Goal: Task Accomplishment & Management: Use online tool/utility

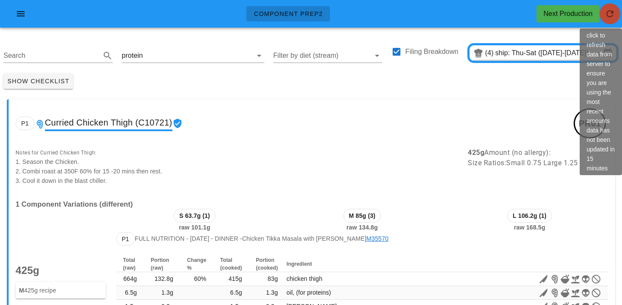
click at [618, 16] on span "button" at bounding box center [609, 14] width 21 height 10
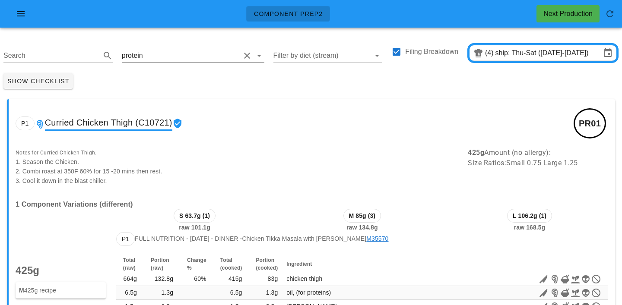
click at [187, 56] on input "text" at bounding box center [192, 56] width 95 height 14
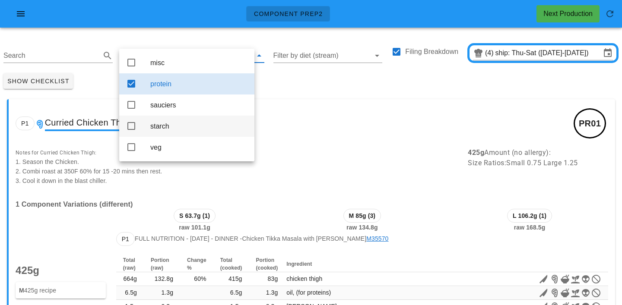
click at [161, 124] on div "starch" at bounding box center [198, 126] width 97 height 19
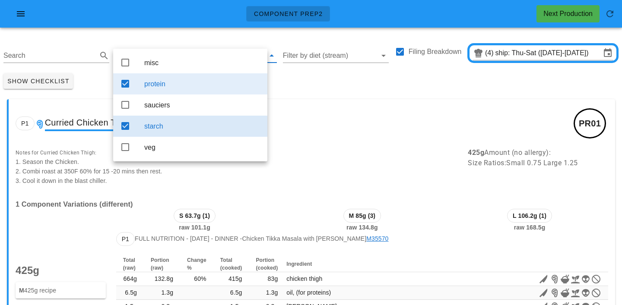
click at [174, 93] on div "protein" at bounding box center [202, 84] width 116 height 19
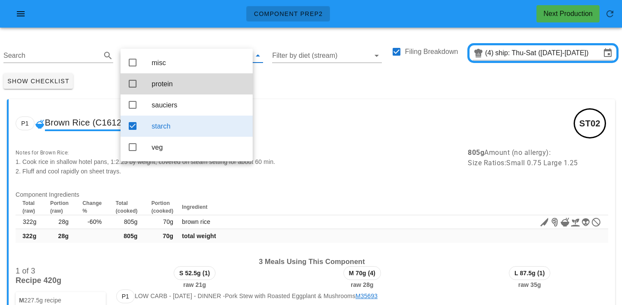
click at [286, 83] on div "Show Checklist" at bounding box center [311, 81] width 622 height 22
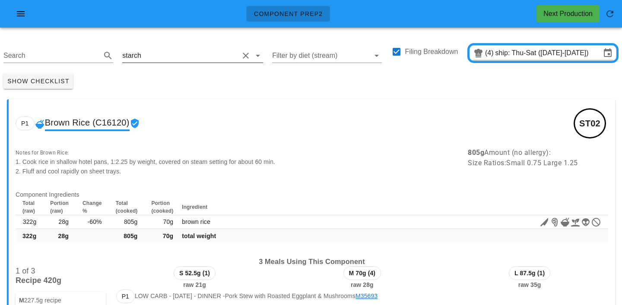
click at [172, 55] on input "text" at bounding box center [191, 56] width 96 height 14
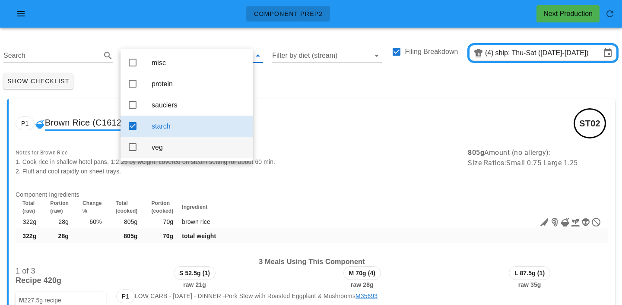
click at [167, 150] on div "veg" at bounding box center [199, 147] width 94 height 8
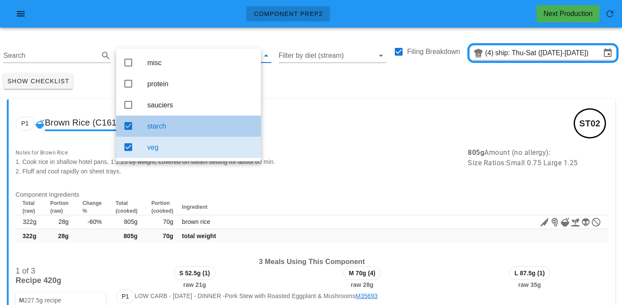
click at [174, 125] on div "starch" at bounding box center [200, 126] width 107 height 8
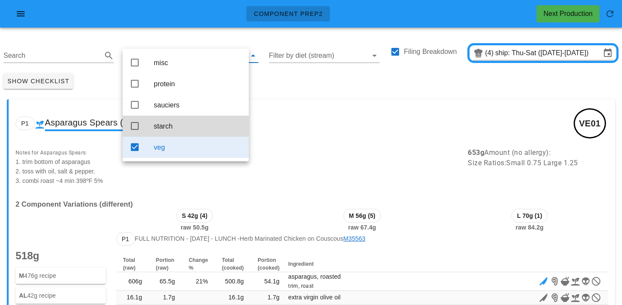
click at [312, 82] on div "Show Checklist" at bounding box center [311, 81] width 622 height 22
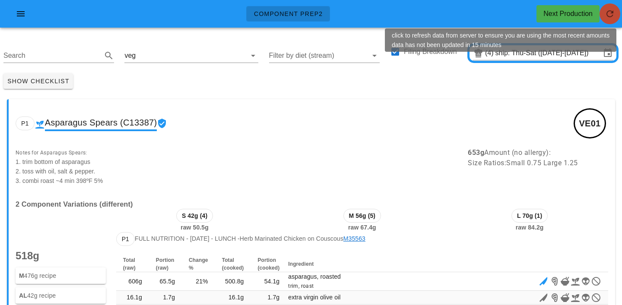
click at [609, 14] on icon "button" at bounding box center [610, 14] width 10 height 10
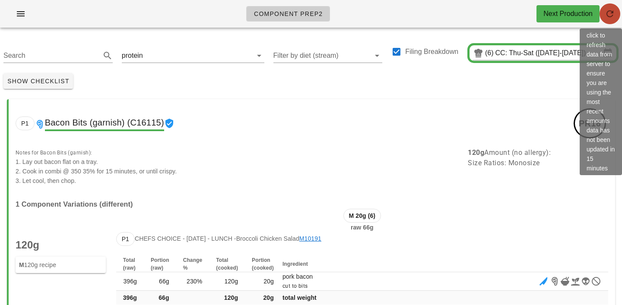
click at [611, 13] on icon "button" at bounding box center [610, 14] width 10 height 10
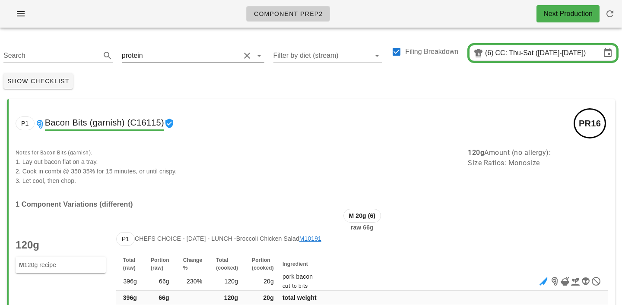
click at [153, 54] on input "text" at bounding box center [192, 56] width 95 height 14
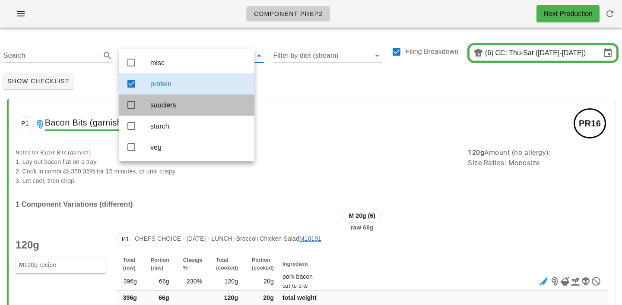
click at [161, 104] on div "sauciers" at bounding box center [198, 105] width 97 height 8
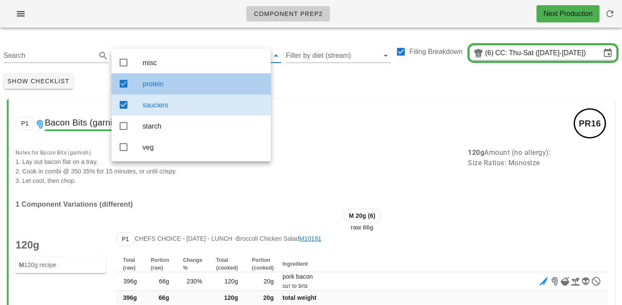
click at [171, 82] on div "protein" at bounding box center [203, 84] width 121 height 8
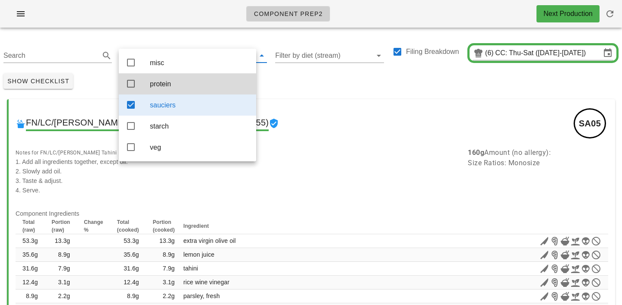
click at [298, 85] on div "Show Checklist" at bounding box center [311, 81] width 622 height 22
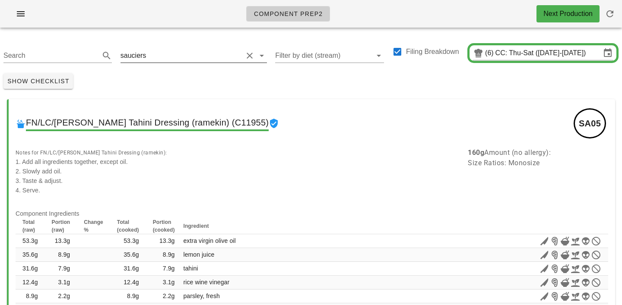
click at [160, 56] on input "text" at bounding box center [195, 56] width 95 height 14
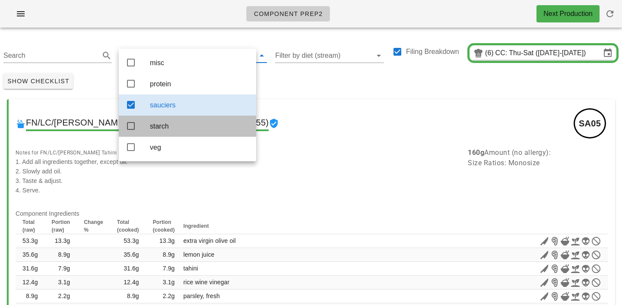
click at [165, 120] on div "starch" at bounding box center [199, 126] width 99 height 19
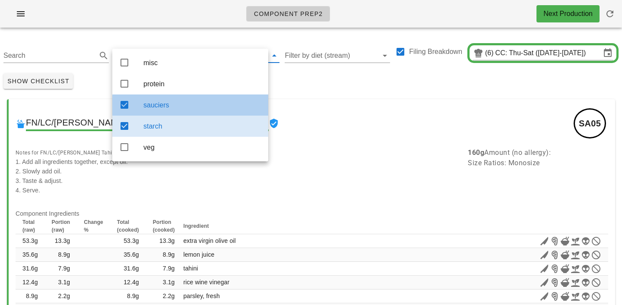
click at [192, 109] on div "sauciers" at bounding box center [202, 105] width 118 height 8
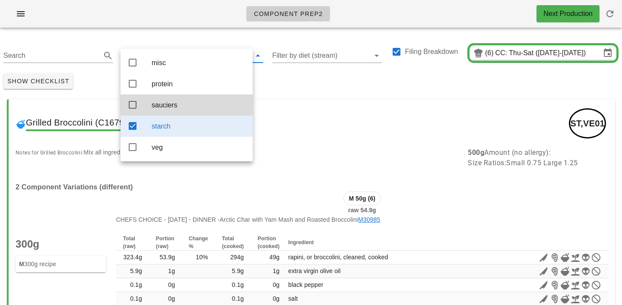
click at [291, 80] on div "Show Checklist" at bounding box center [311, 81] width 622 height 22
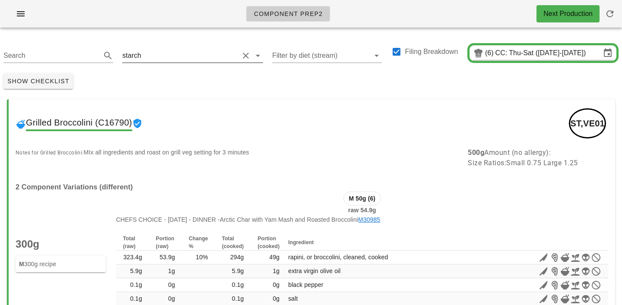
click at [150, 55] on input "text" at bounding box center [191, 56] width 96 height 14
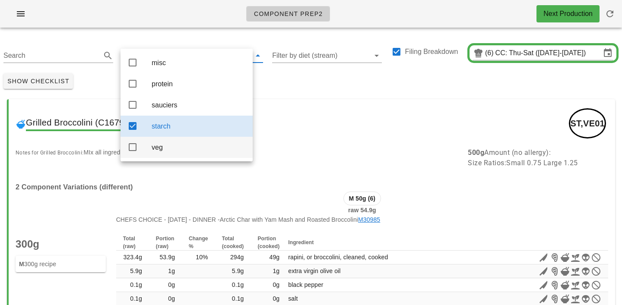
click at [159, 152] on div "veg" at bounding box center [199, 147] width 94 height 8
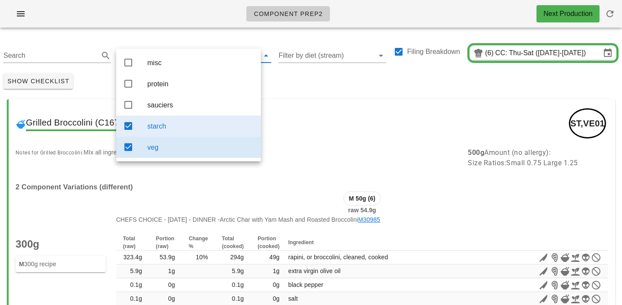
click at [170, 129] on div "starch" at bounding box center [200, 126] width 107 height 8
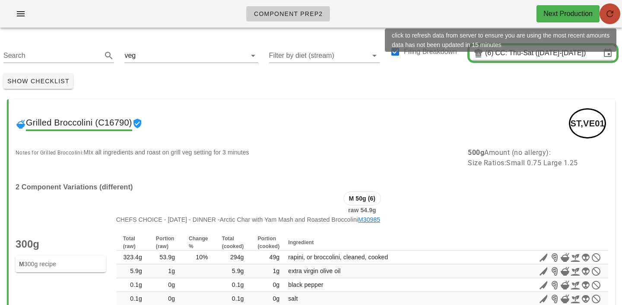
click at [615, 10] on span "button" at bounding box center [609, 14] width 21 height 10
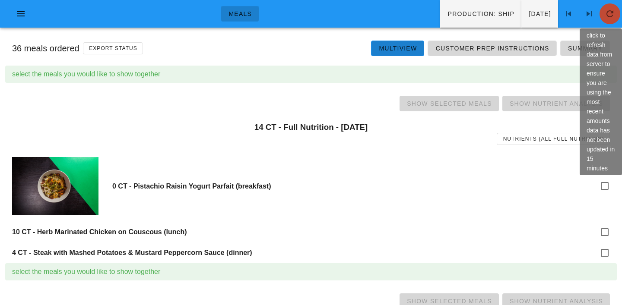
click at [605, 19] on icon "button" at bounding box center [610, 14] width 10 height 10
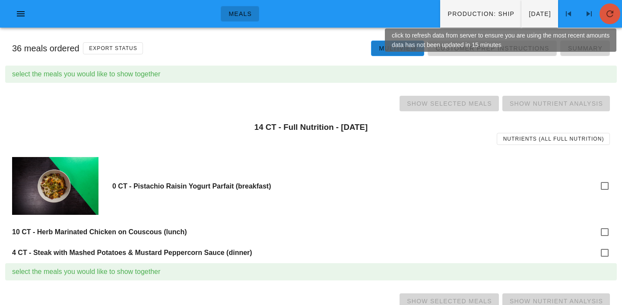
click at [602, 14] on span "button" at bounding box center [609, 14] width 21 height 10
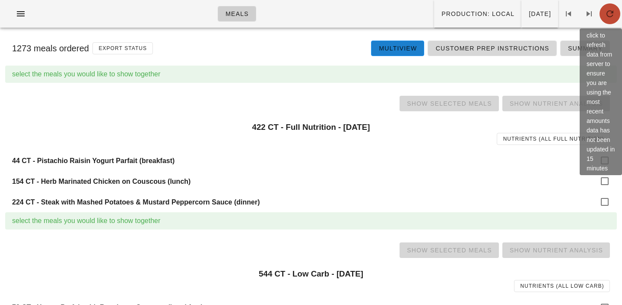
click at [608, 15] on icon "button" at bounding box center [610, 14] width 10 height 10
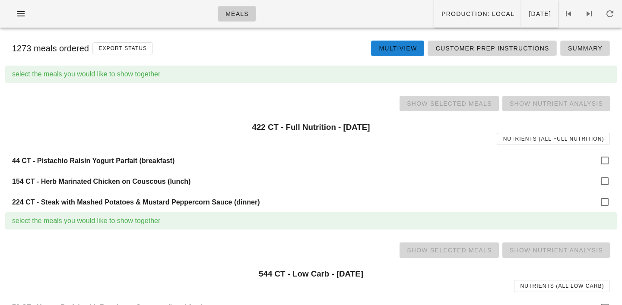
click at [422, 51] on link "Multiview" at bounding box center [397, 49] width 53 height 16
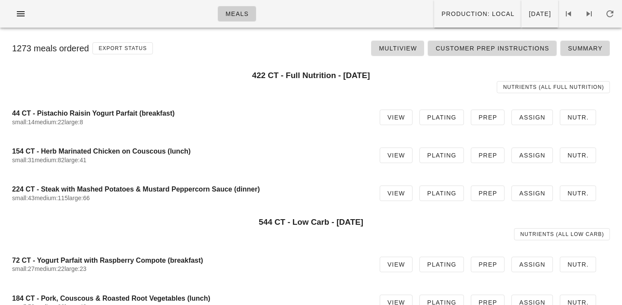
click at [414, 50] on span "Multiview" at bounding box center [397, 48] width 38 height 7
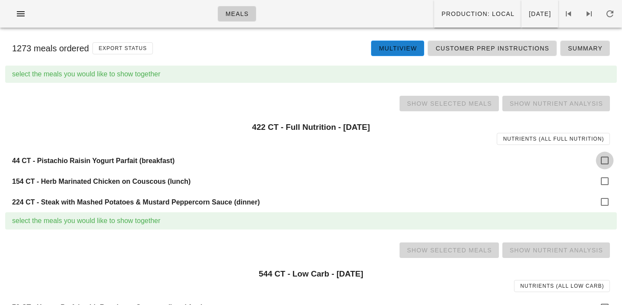
click at [604, 161] on div at bounding box center [604, 160] width 15 height 15
checkbox input "true"
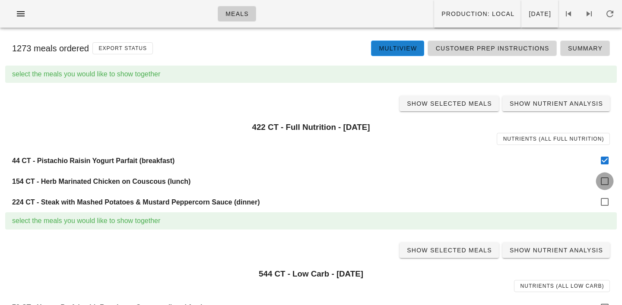
click at [604, 179] on div at bounding box center [604, 181] width 15 height 15
checkbox input "true"
click at [604, 195] on div at bounding box center [604, 202] width 15 height 15
checkbox input "true"
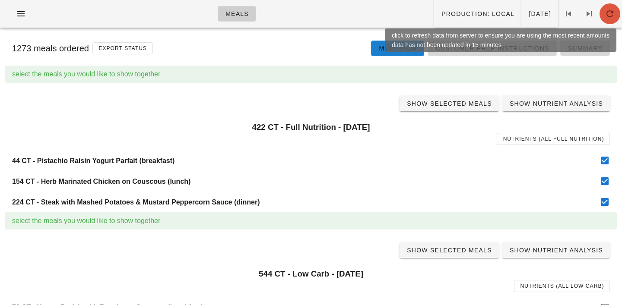
click at [610, 19] on icon "button" at bounding box center [610, 14] width 10 height 10
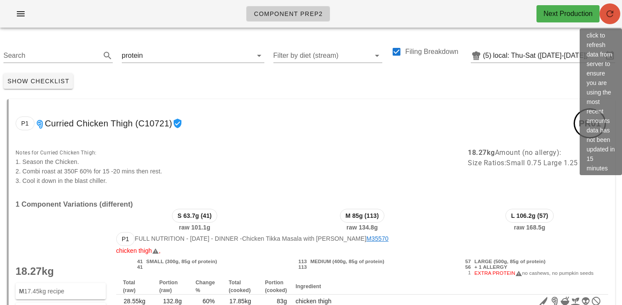
click at [615, 16] on icon "button" at bounding box center [610, 14] width 10 height 10
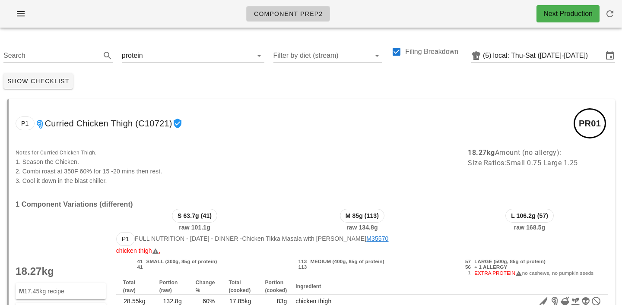
click at [327, 113] on div "P1 Curried Chicken Thigh (C10721) PR01" at bounding box center [312, 123] width 606 height 48
click at [154, 64] on div "Search protein Filter by diet (stream) Filing Breakdown (5) local: Thu-Sat (Oct…" at bounding box center [311, 52] width 622 height 35
click at [153, 58] on input "text" at bounding box center [192, 56] width 95 height 14
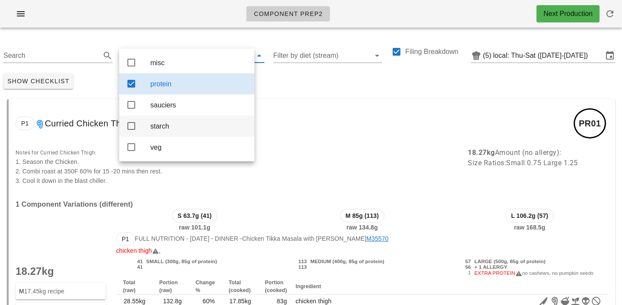
click at [159, 130] on div "starch" at bounding box center [198, 126] width 97 height 8
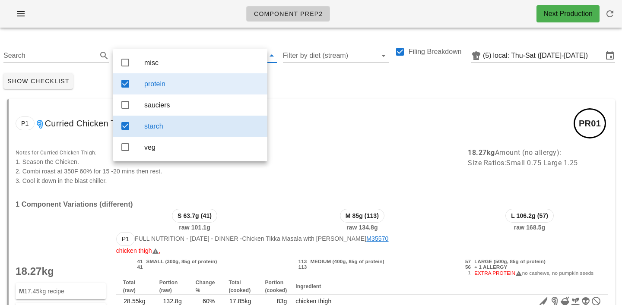
click at [168, 86] on div "protein" at bounding box center [202, 84] width 116 height 8
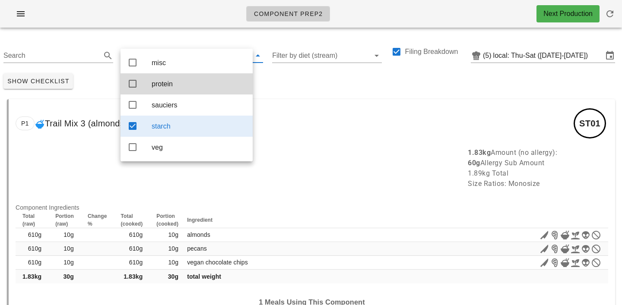
click at [284, 87] on div "Show Checklist" at bounding box center [311, 81] width 622 height 22
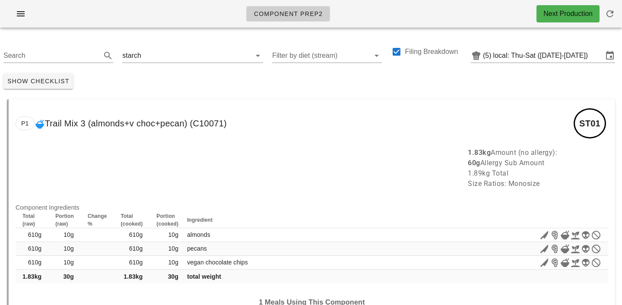
drag, startPoint x: 275, startPoint y: 140, endPoint x: 264, endPoint y: 130, distance: 14.7
click at [270, 136] on div "P1 Trail Mix 3 (almonds+v choc+pecan) (C10071) ST01 1.83kg Amount (no allergy):…" at bounding box center [311, 250] width 608 height 303
click at [181, 54] on input "text" at bounding box center [191, 56] width 96 height 14
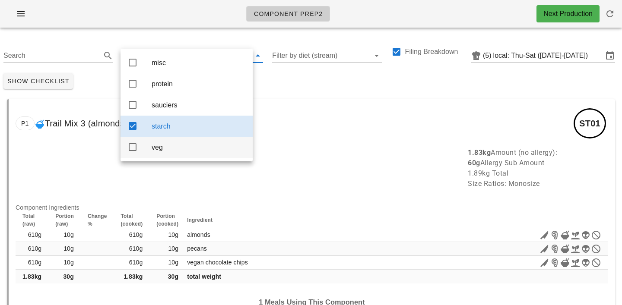
click at [162, 149] on div "veg" at bounding box center [199, 147] width 94 height 8
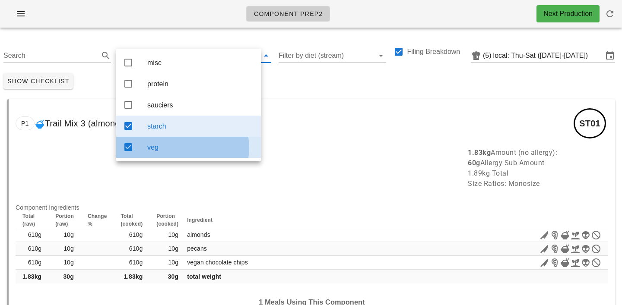
click at [173, 129] on div "starch" at bounding box center [200, 126] width 107 height 8
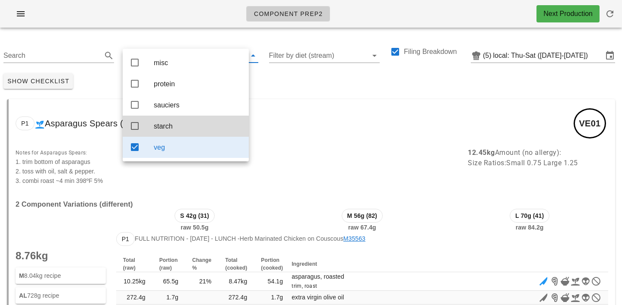
click at [292, 104] on div "P1 Asparagus Spears (C13387) VE01" at bounding box center [312, 123] width 606 height 48
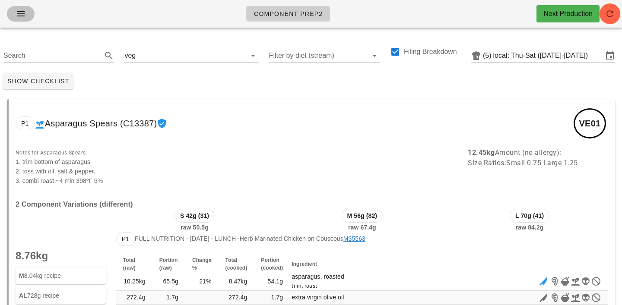
click at [21, 14] on icon "button" at bounding box center [21, 14] width 10 height 10
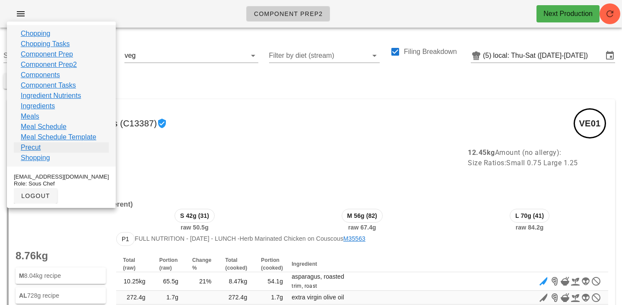
click at [32, 146] on link "Precut" at bounding box center [31, 148] width 20 height 10
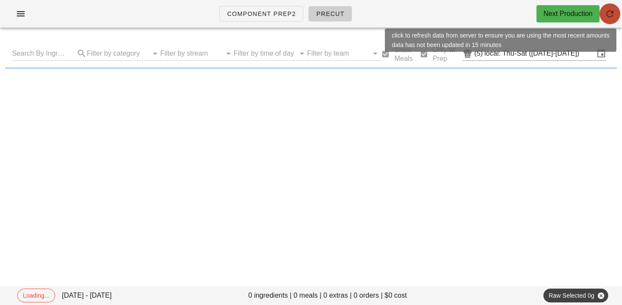
click at [609, 19] on button "button" at bounding box center [609, 13] width 21 height 21
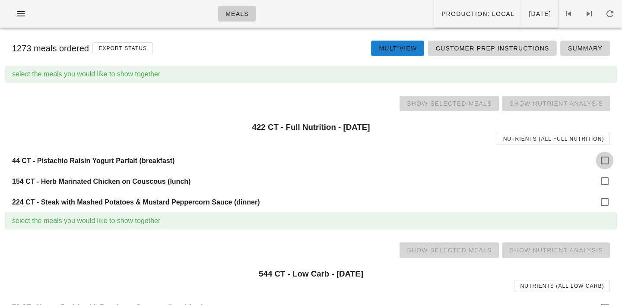
click at [612, 162] on div at bounding box center [604, 160] width 15 height 15
checkbox input "true"
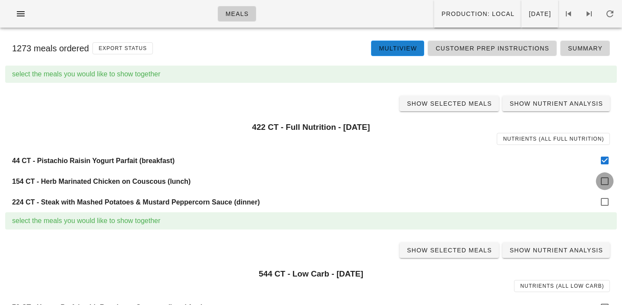
click at [606, 178] on div at bounding box center [604, 181] width 15 height 15
checkbox input "true"
click at [605, 203] on div at bounding box center [604, 202] width 15 height 15
checkbox input "true"
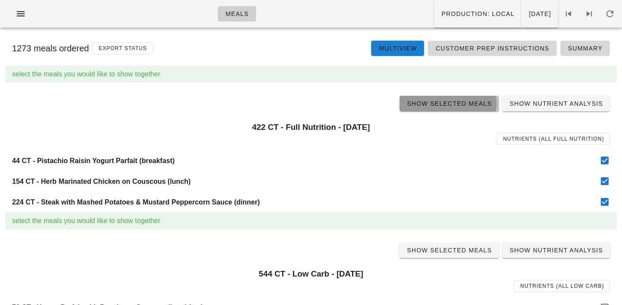
click at [446, 100] on span "Show Selected Meals" at bounding box center [449, 103] width 86 height 7
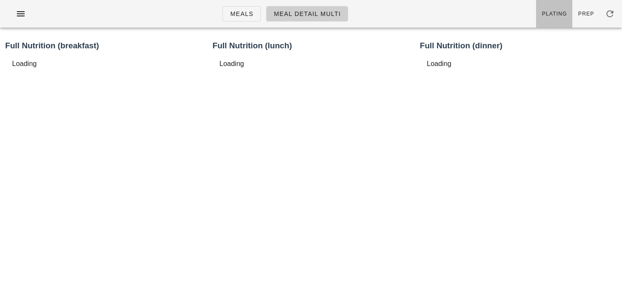
click at [555, 15] on span "Plating" at bounding box center [554, 14] width 25 height 6
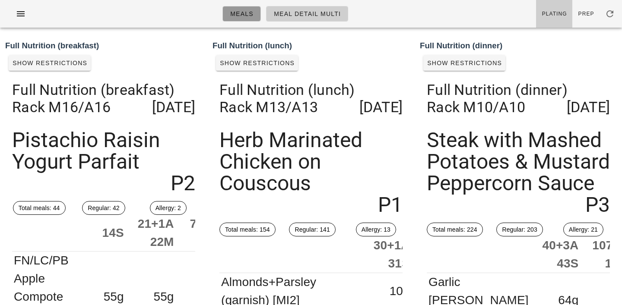
click at [245, 15] on span "Meals" at bounding box center [242, 13] width 24 height 7
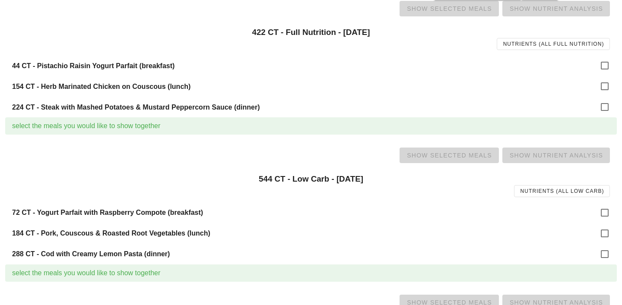
scroll to position [117, 0]
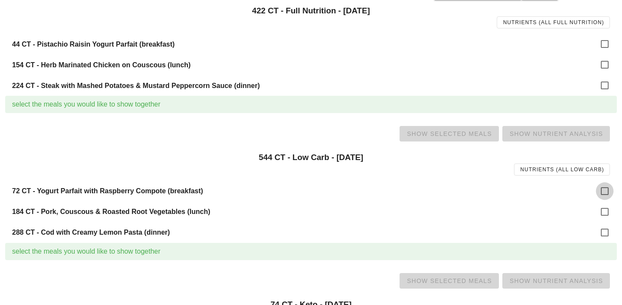
click at [599, 189] on div at bounding box center [604, 191] width 15 height 15
checkbox input "true"
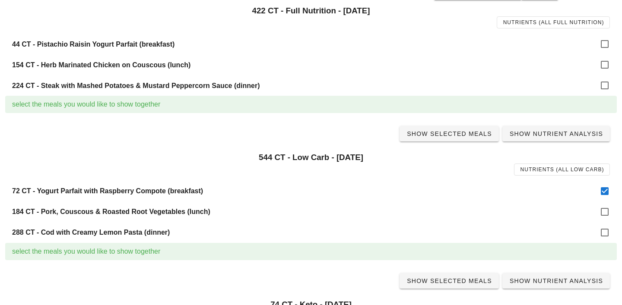
click at [606, 223] on div "288 CT - Cod with Creamy Lemon Pasta (dinner)" at bounding box center [311, 232] width 612 height 21
click at [605, 217] on div at bounding box center [604, 212] width 15 height 15
checkbox input "true"
click at [605, 233] on div at bounding box center [604, 232] width 15 height 15
checkbox input "true"
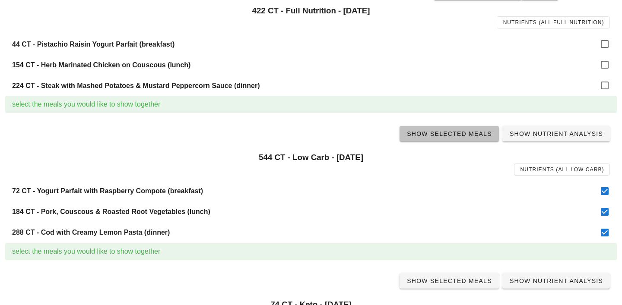
click at [457, 134] on span "Show Selected Meals" at bounding box center [449, 133] width 86 height 7
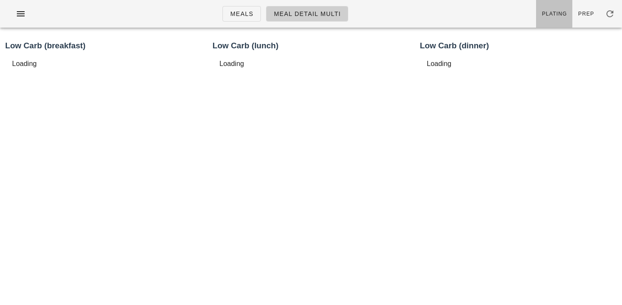
click at [550, 24] on link "Plating" at bounding box center [554, 14] width 36 height 28
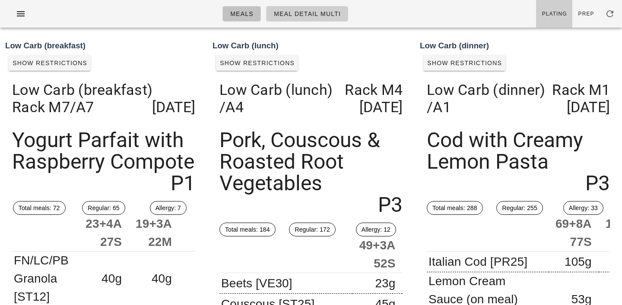
click at [245, 7] on link "Meals" at bounding box center [241, 14] width 38 height 16
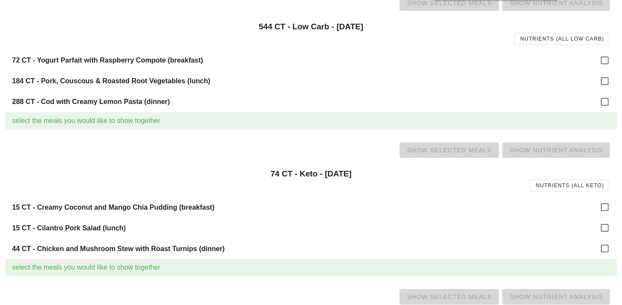
scroll to position [260, 0]
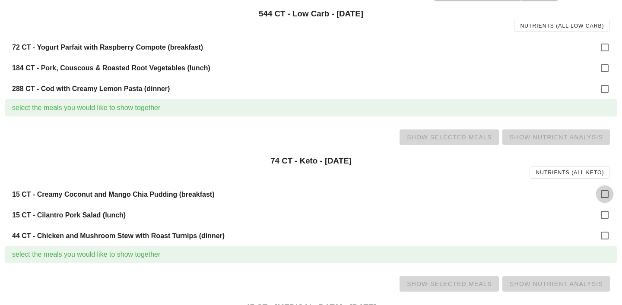
click at [606, 193] on div at bounding box center [604, 194] width 15 height 15
checkbox input "true"
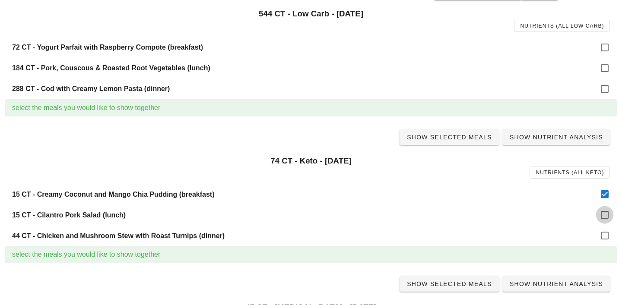
click at [606, 216] on div at bounding box center [604, 215] width 15 height 15
checkbox input "true"
click at [606, 231] on div at bounding box center [604, 235] width 15 height 15
checkbox input "true"
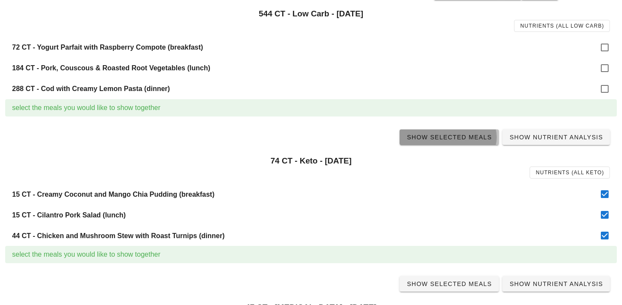
click at [466, 142] on link "Show Selected Meals" at bounding box center [448, 138] width 99 height 16
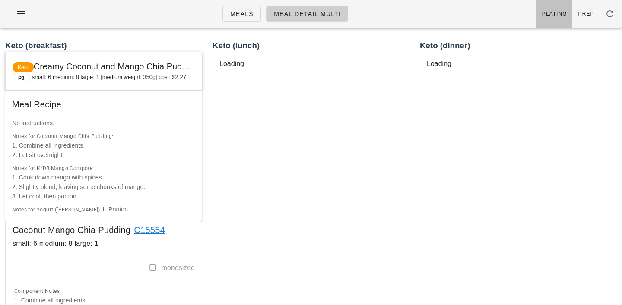
click at [557, 16] on span "Plating" at bounding box center [554, 14] width 25 height 6
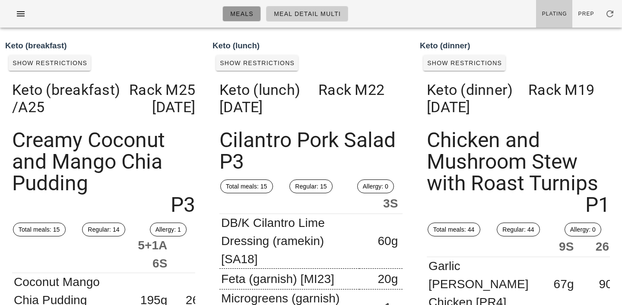
click at [239, 14] on span "Meals" at bounding box center [242, 13] width 24 height 7
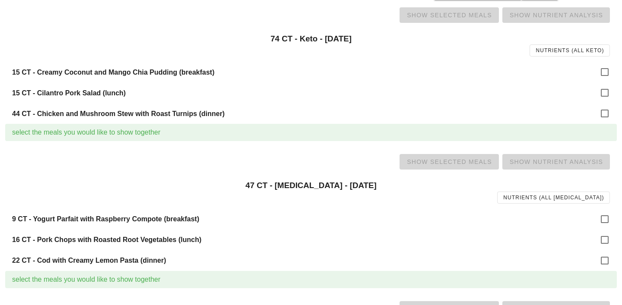
scroll to position [384, 0]
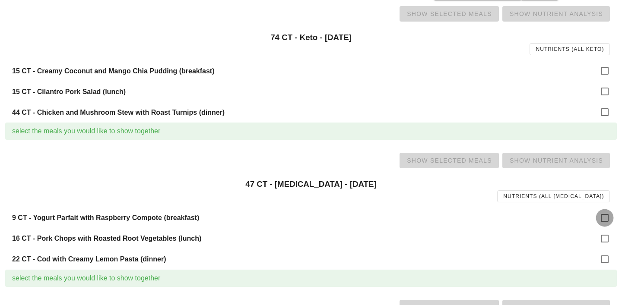
click at [606, 215] on div at bounding box center [604, 218] width 15 height 15
checkbox input "true"
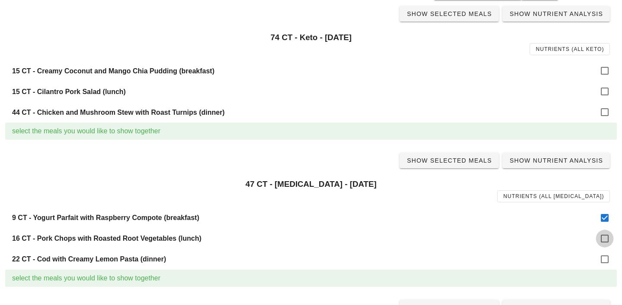
click at [606, 238] on div at bounding box center [604, 238] width 15 height 15
checkbox input "true"
click at [602, 260] on div at bounding box center [604, 259] width 15 height 15
checkbox input "true"
click at [450, 158] on span "Show Selected Meals" at bounding box center [449, 160] width 86 height 7
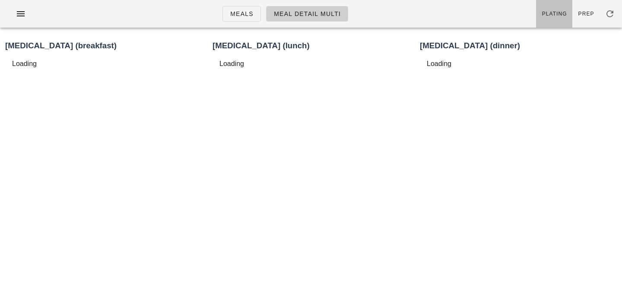
click at [559, 9] on link "Plating" at bounding box center [554, 14] width 36 height 28
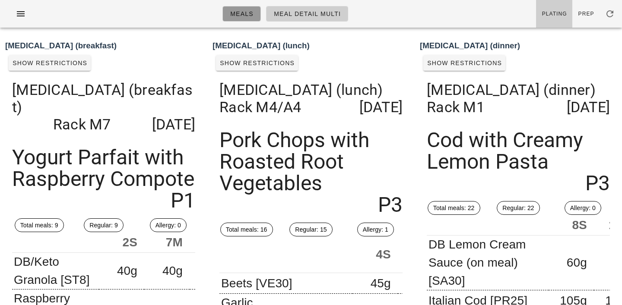
click at [241, 13] on span "Meals" at bounding box center [242, 13] width 24 height 7
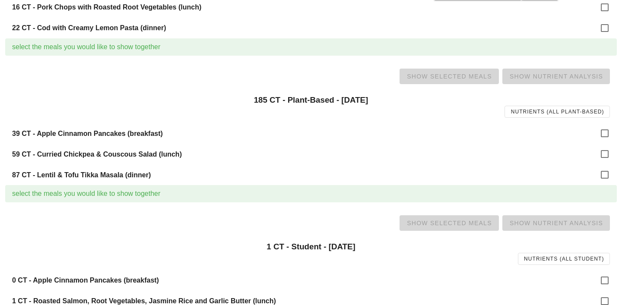
scroll to position [621, 0]
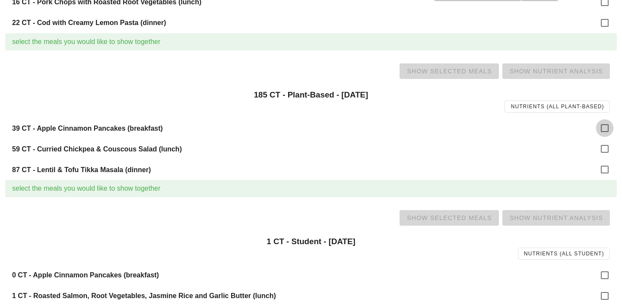
click at [604, 130] on div at bounding box center [604, 128] width 15 height 15
checkbox input "true"
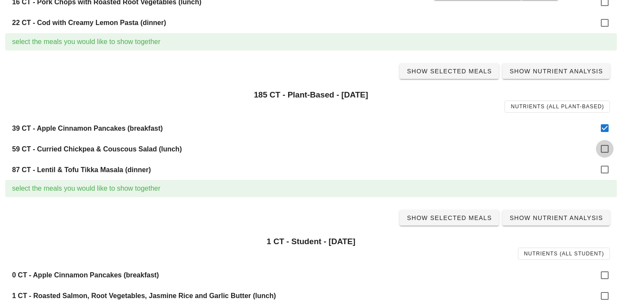
click at [604, 152] on div at bounding box center [604, 149] width 15 height 15
checkbox input "true"
click at [604, 171] on div at bounding box center [604, 169] width 15 height 15
checkbox input "true"
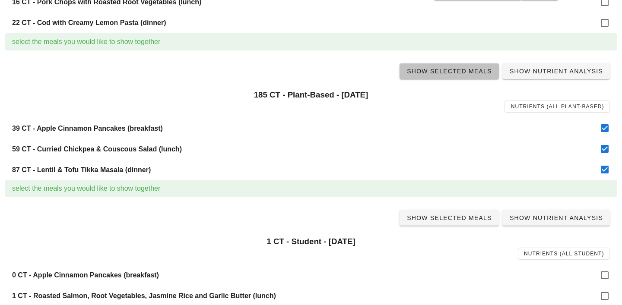
click at [460, 73] on span "Show Selected Meals" at bounding box center [449, 71] width 86 height 7
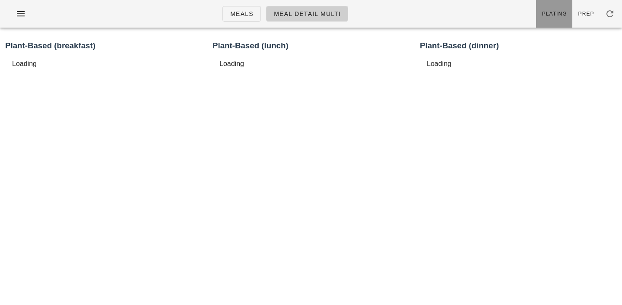
click at [555, 15] on span "Plating" at bounding box center [554, 14] width 25 height 6
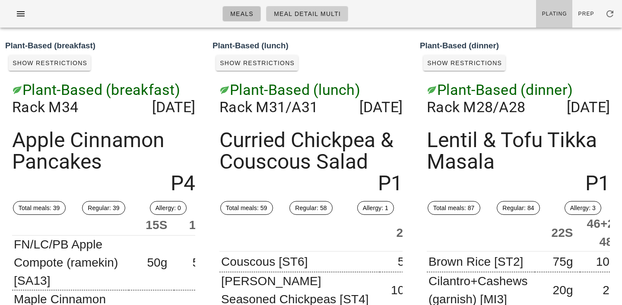
click at [238, 15] on span "Meals" at bounding box center [242, 13] width 24 height 7
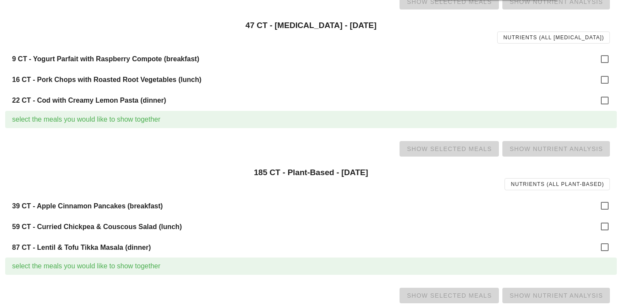
scroll to position [651, 0]
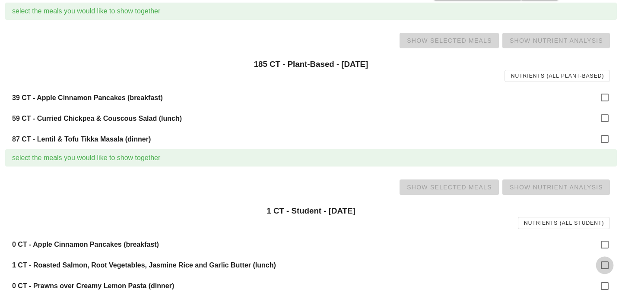
click at [609, 264] on div at bounding box center [604, 265] width 15 height 15
checkbox input "true"
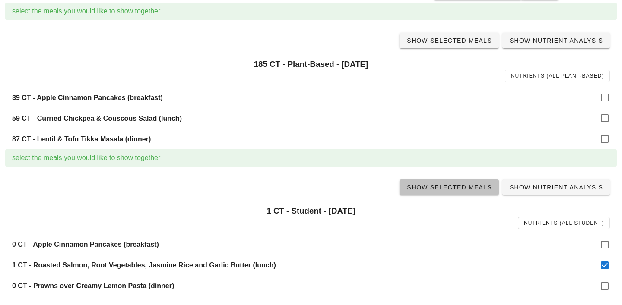
click at [467, 187] on span "Show Selected Meals" at bounding box center [449, 187] width 86 height 7
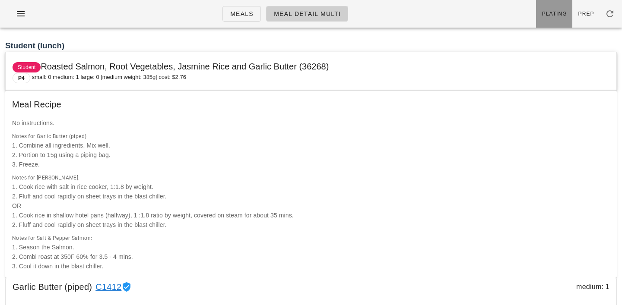
click at [567, 11] on span "Plating" at bounding box center [554, 14] width 25 height 6
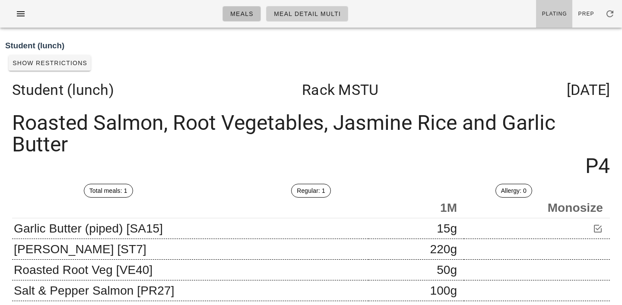
click at [251, 15] on span "Meals" at bounding box center [242, 13] width 24 height 7
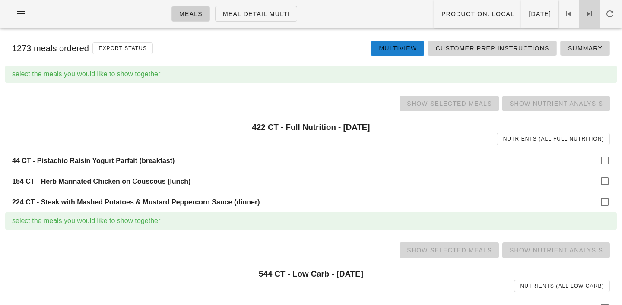
click at [592, 13] on icon at bounding box center [589, 14] width 10 height 10
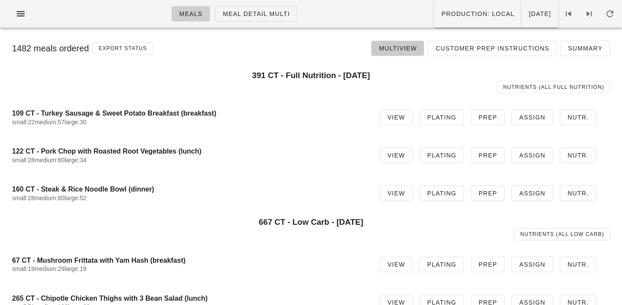
click at [403, 47] on span "Multiview" at bounding box center [397, 48] width 38 height 7
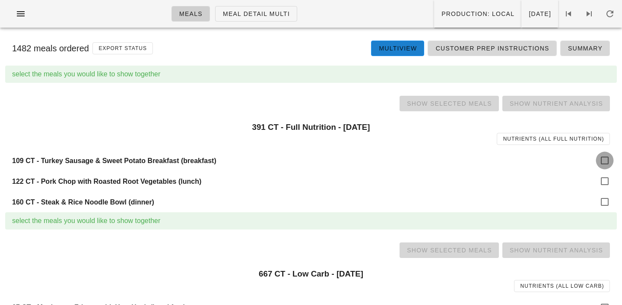
click at [603, 160] on div at bounding box center [604, 160] width 15 height 15
checkbox input "true"
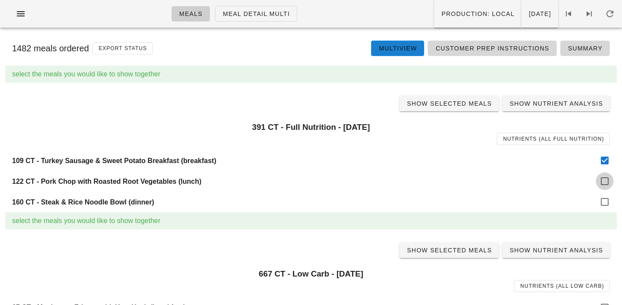
click at [602, 189] on div at bounding box center [604, 181] width 15 height 15
checkbox input "true"
click at [602, 206] on div at bounding box center [604, 202] width 15 height 15
checkbox input "true"
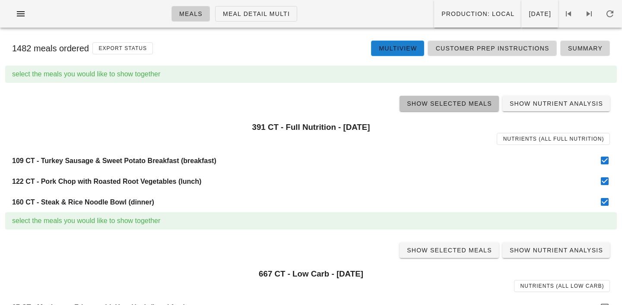
click at [454, 105] on span "Show Selected Meals" at bounding box center [449, 103] width 86 height 7
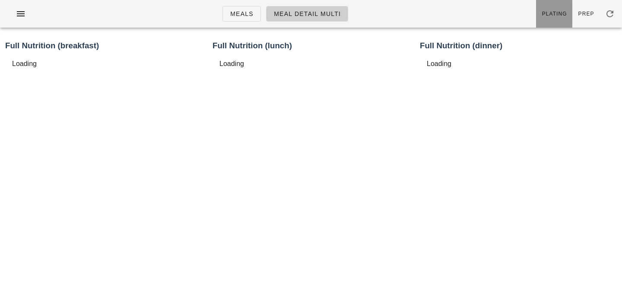
click at [555, 10] on link "Plating" at bounding box center [554, 14] width 36 height 28
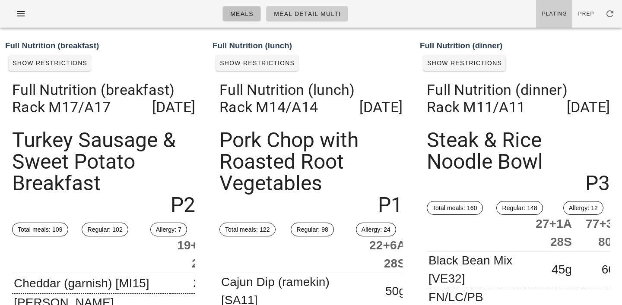
click at [241, 14] on span "Meals" at bounding box center [242, 13] width 24 height 7
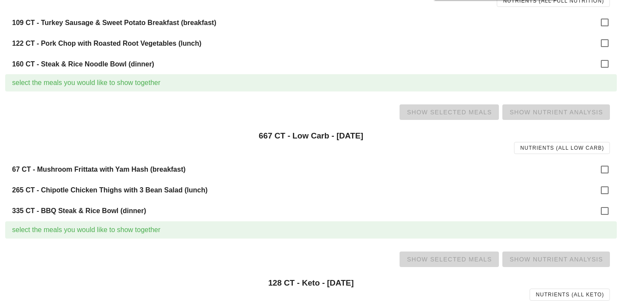
scroll to position [275, 0]
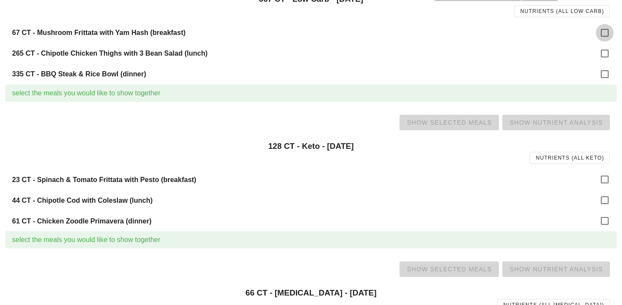
click at [598, 30] on div at bounding box center [604, 32] width 15 height 15
checkbox input "true"
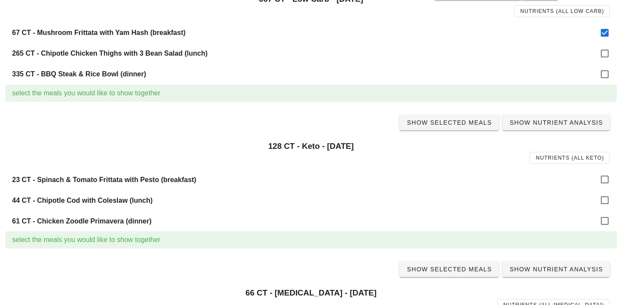
click at [601, 45] on div "265 CT - Chipotle Chicken Thighs with 3 Bean Salad (lunch)" at bounding box center [311, 53] width 612 height 21
click at [604, 57] on div at bounding box center [604, 53] width 15 height 15
checkbox input "true"
click at [604, 69] on div at bounding box center [604, 74] width 15 height 15
checkbox input "true"
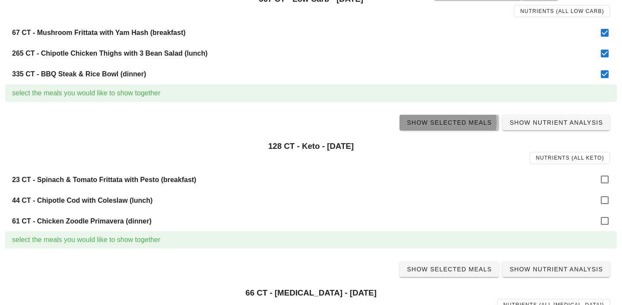
click at [458, 119] on span "Show Selected Meals" at bounding box center [449, 122] width 86 height 7
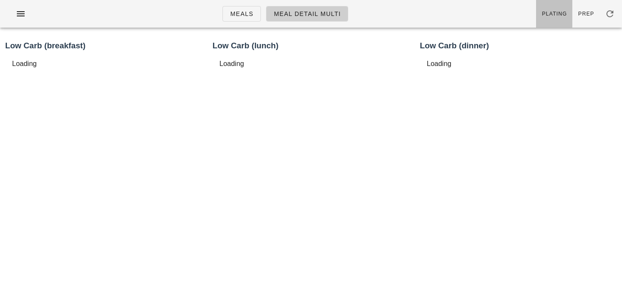
click at [552, 19] on link "Plating" at bounding box center [554, 14] width 36 height 28
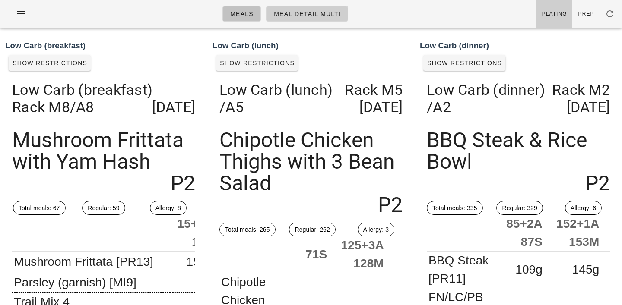
click at [247, 8] on link "Meals" at bounding box center [241, 14] width 38 height 16
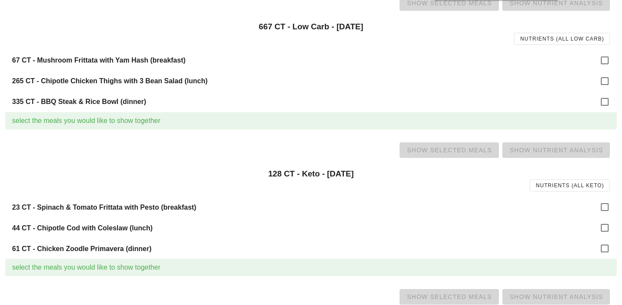
scroll to position [253, 0]
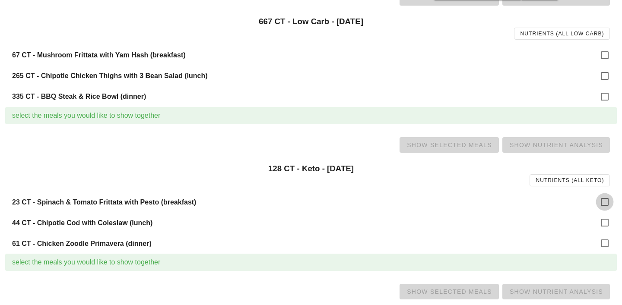
click at [597, 200] on div at bounding box center [604, 202] width 15 height 15
checkbox input "true"
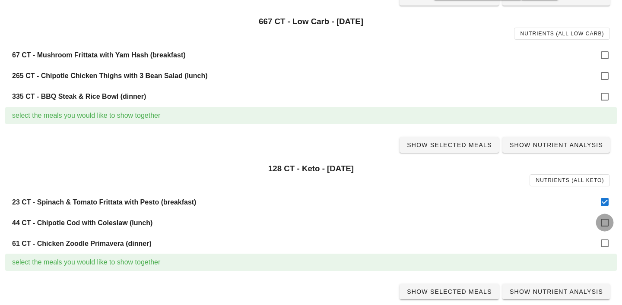
click at [607, 219] on div at bounding box center [604, 223] width 15 height 15
checkbox input "true"
click at [604, 248] on div at bounding box center [604, 243] width 15 height 15
checkbox input "true"
click at [451, 147] on span "Show Selected Meals" at bounding box center [449, 145] width 86 height 7
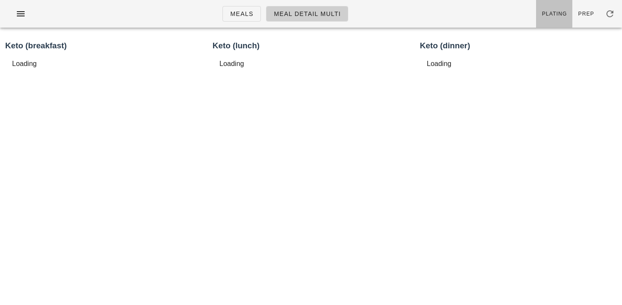
click at [561, 13] on span "Plating" at bounding box center [554, 14] width 25 height 6
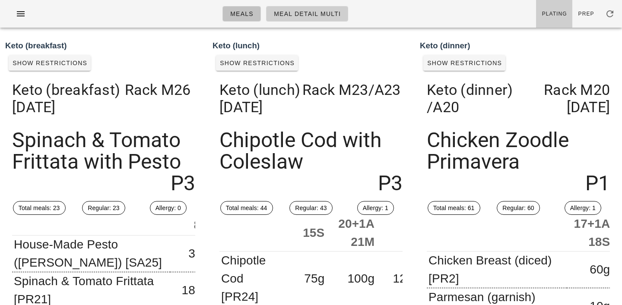
click at [252, 19] on link "Meals" at bounding box center [241, 14] width 38 height 16
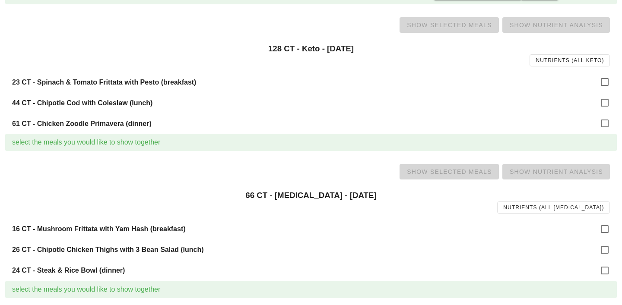
scroll to position [380, 0]
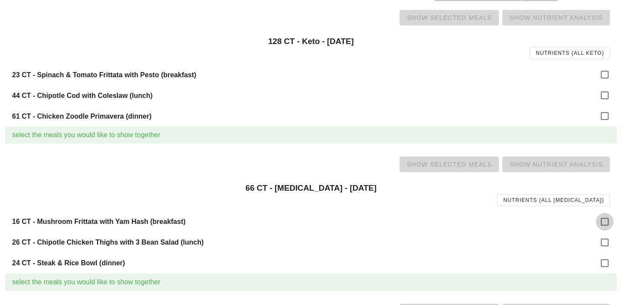
click at [605, 220] on div at bounding box center [604, 222] width 15 height 15
checkbox input "true"
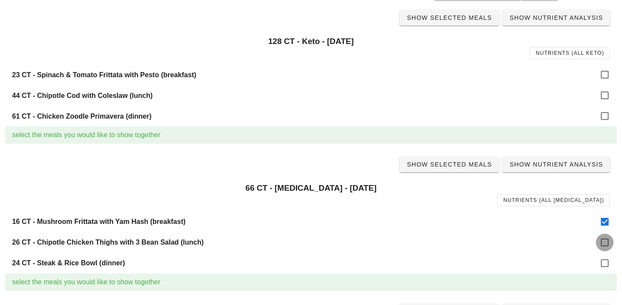
click at [603, 244] on div at bounding box center [604, 242] width 15 height 15
checkbox input "true"
click at [603, 267] on div at bounding box center [604, 263] width 15 height 15
checkbox input "true"
click at [450, 165] on span "Show Selected Meals" at bounding box center [449, 164] width 86 height 7
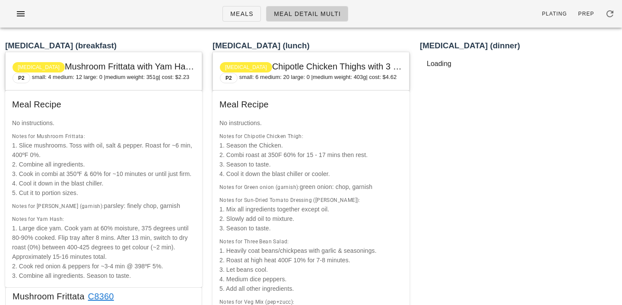
click at [558, 13] on span "Plating" at bounding box center [554, 14] width 25 height 6
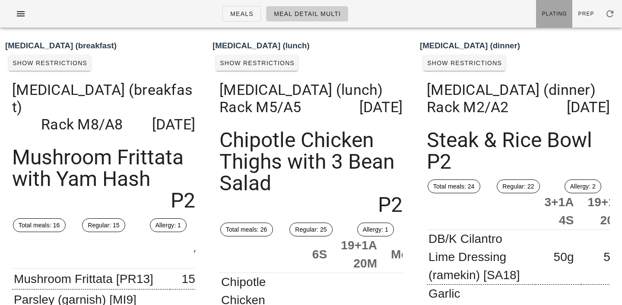
click at [558, 13] on span "Plating" at bounding box center [554, 14] width 25 height 6
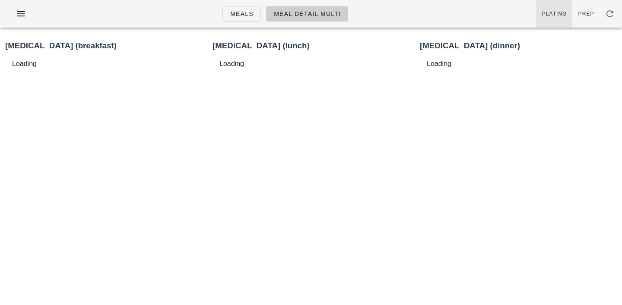
click at [558, 13] on span "Plating" at bounding box center [554, 14] width 25 height 6
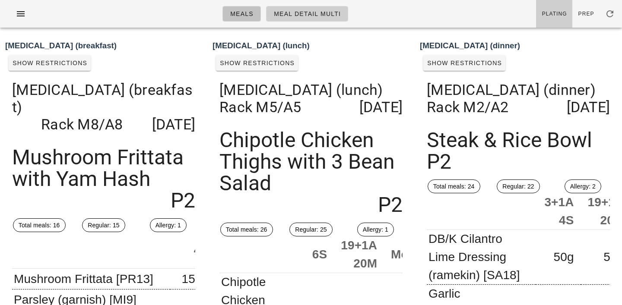
click at [238, 16] on span "Meals" at bounding box center [242, 13] width 24 height 7
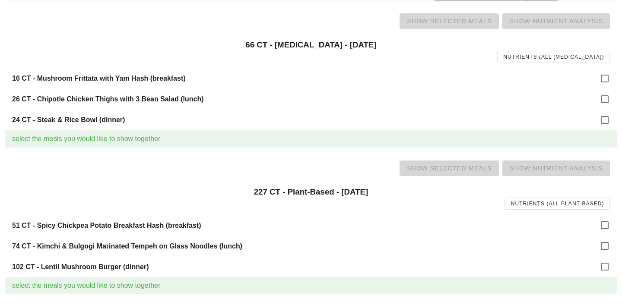
scroll to position [526, 0]
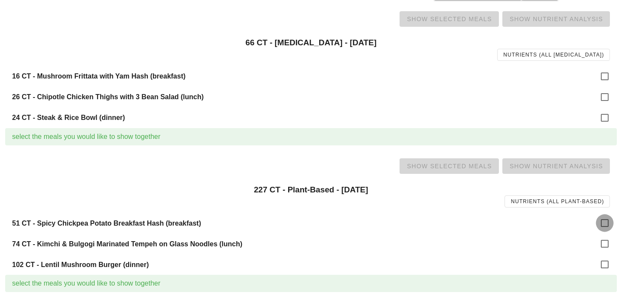
click at [609, 227] on div at bounding box center [604, 223] width 15 height 15
checkbox input "true"
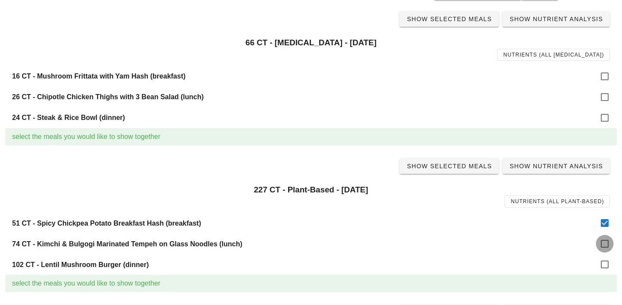
click at [606, 246] on div at bounding box center [604, 244] width 15 height 15
checkbox input "true"
click at [604, 266] on div at bounding box center [604, 264] width 15 height 15
checkbox input "true"
click at [449, 165] on span "Show Selected Meals" at bounding box center [449, 166] width 86 height 7
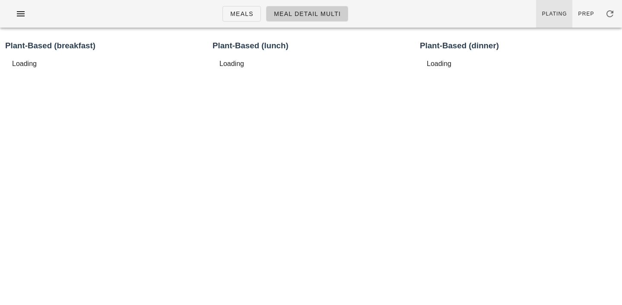
click at [560, 13] on span "Plating" at bounding box center [554, 14] width 25 height 6
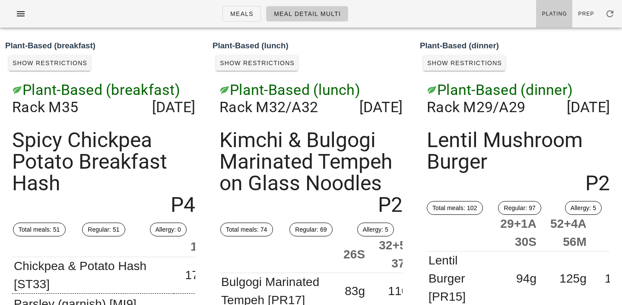
click at [249, 22] on ul "Meals Meal Detail Multi" at bounding box center [285, 13] width 146 height 31
click at [246, 15] on span "Meals" at bounding box center [242, 13] width 24 height 7
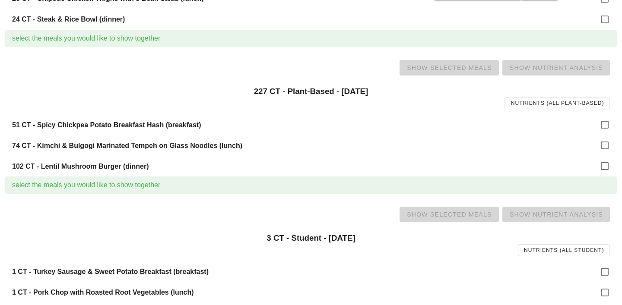
scroll to position [651, 0]
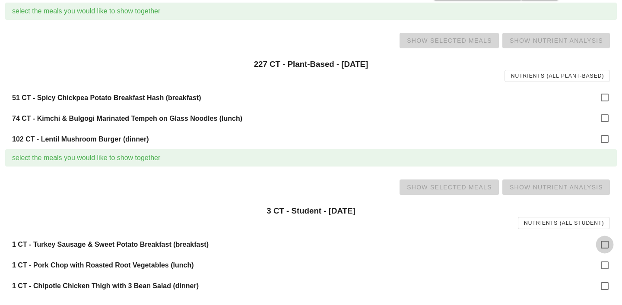
click at [603, 244] on div at bounding box center [604, 245] width 15 height 15
checkbox input "true"
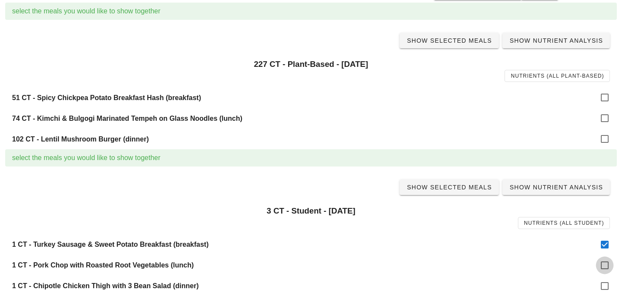
click at [603, 268] on div at bounding box center [604, 265] width 15 height 15
checkbox input "true"
click at [605, 287] on div at bounding box center [604, 286] width 15 height 15
checkbox input "true"
click at [457, 192] on link "Show Selected Meals" at bounding box center [448, 188] width 99 height 16
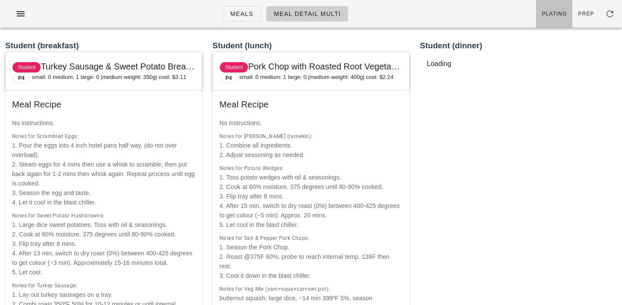
click at [559, 11] on span "Plating" at bounding box center [554, 14] width 25 height 6
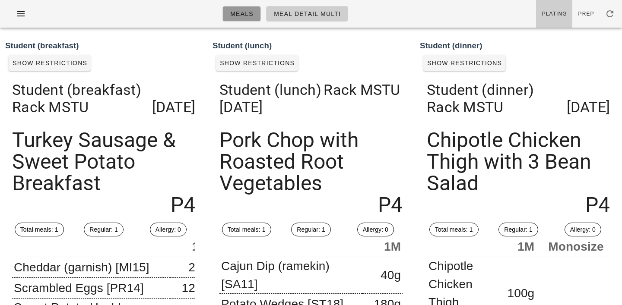
click at [243, 10] on span "Meals" at bounding box center [242, 13] width 24 height 7
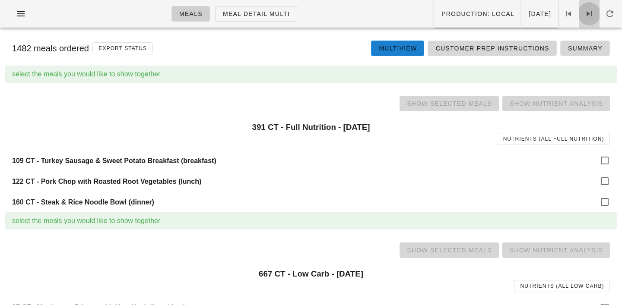
click at [590, 15] on icon at bounding box center [589, 14] width 10 height 10
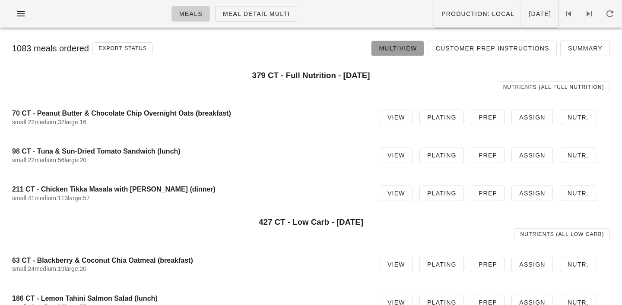
click at [411, 45] on span "Multiview" at bounding box center [397, 48] width 38 height 7
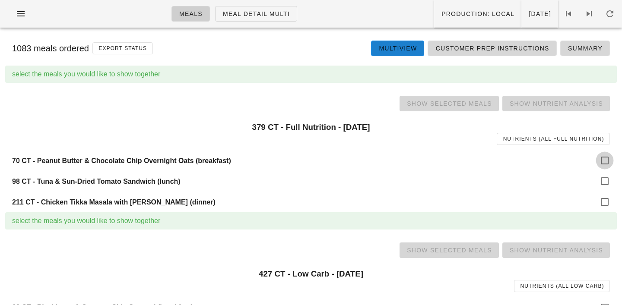
click at [604, 161] on div at bounding box center [604, 160] width 15 height 15
checkbox input "true"
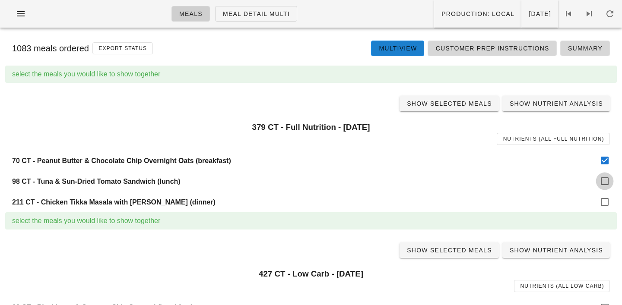
click at [606, 183] on div at bounding box center [604, 181] width 15 height 15
checkbox input "true"
click at [606, 201] on div at bounding box center [604, 202] width 15 height 15
checkbox input "true"
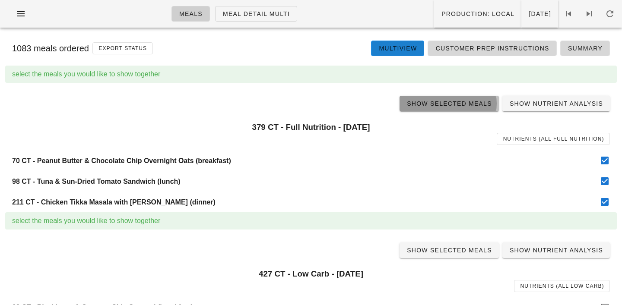
click at [449, 104] on span "Show Selected Meals" at bounding box center [449, 103] width 86 height 7
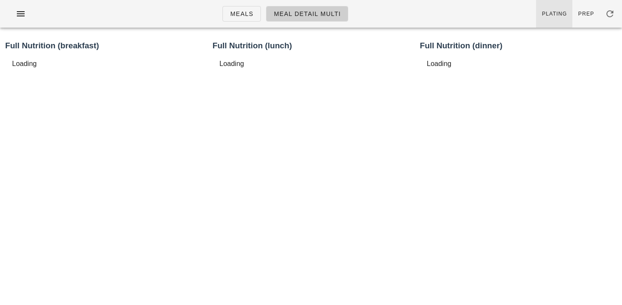
click at [553, 14] on span "Plating" at bounding box center [554, 14] width 25 height 6
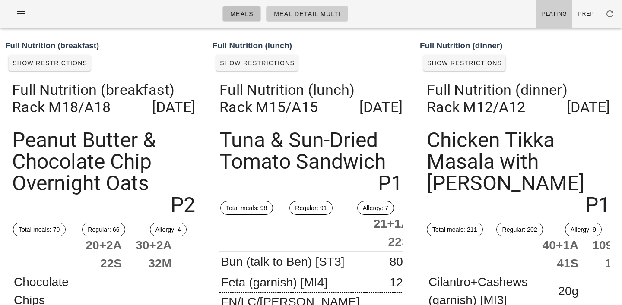
click at [238, 14] on span "Meals" at bounding box center [242, 13] width 24 height 7
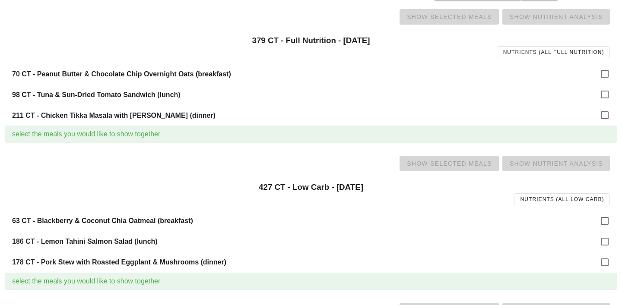
scroll to position [154, 0]
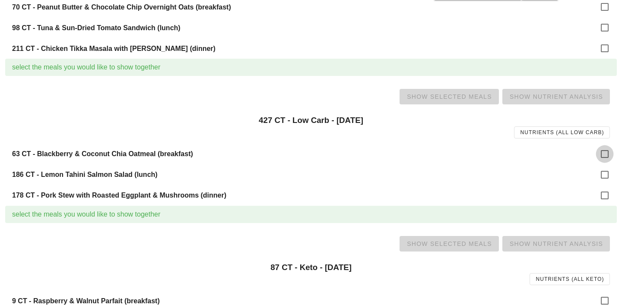
click at [605, 156] on div at bounding box center [604, 154] width 15 height 15
checkbox input "true"
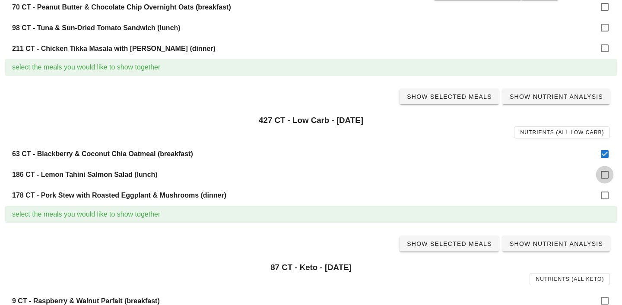
click at [605, 172] on div at bounding box center [604, 175] width 15 height 15
checkbox input "true"
click at [605, 199] on div at bounding box center [604, 195] width 15 height 15
checkbox input "true"
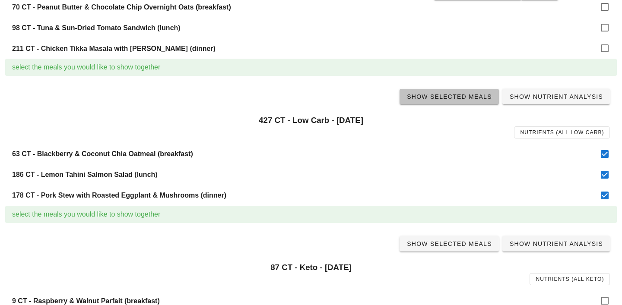
click at [446, 101] on link "Show Selected Meals" at bounding box center [448, 97] width 99 height 16
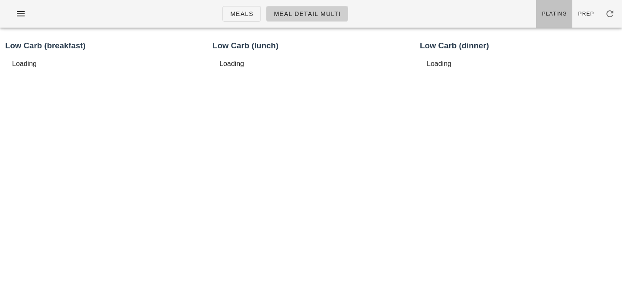
click at [548, 20] on link "Plating" at bounding box center [554, 14] width 36 height 28
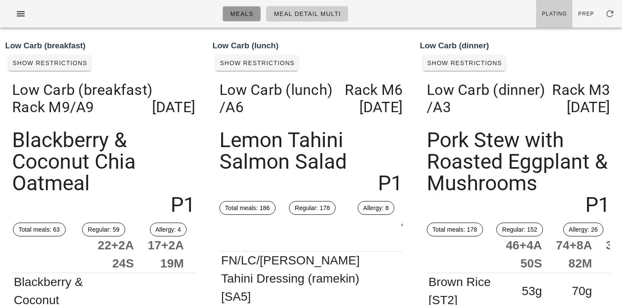
click at [247, 16] on span "Meals" at bounding box center [242, 13] width 24 height 7
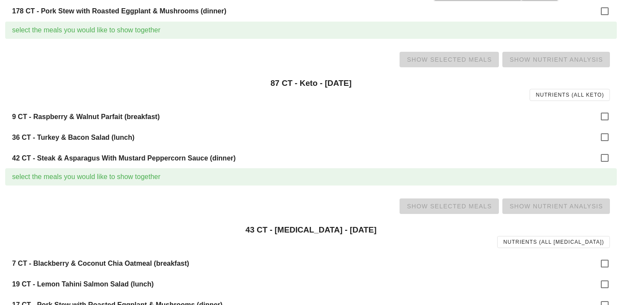
scroll to position [367, 0]
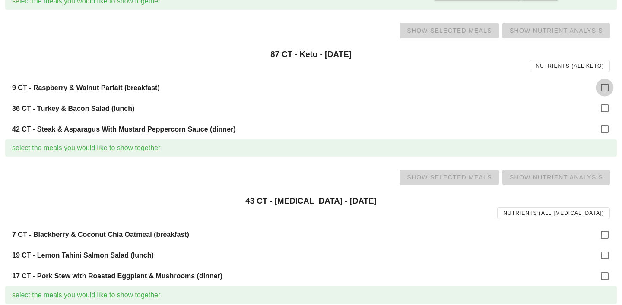
click at [607, 86] on div at bounding box center [604, 87] width 15 height 15
checkbox input "true"
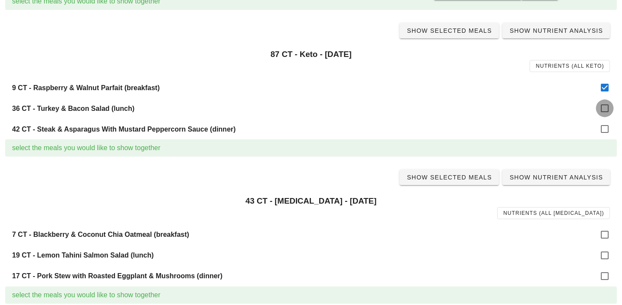
click at [607, 107] on div at bounding box center [604, 108] width 15 height 15
checkbox input "true"
click at [606, 128] on div at bounding box center [604, 129] width 15 height 15
checkbox input "true"
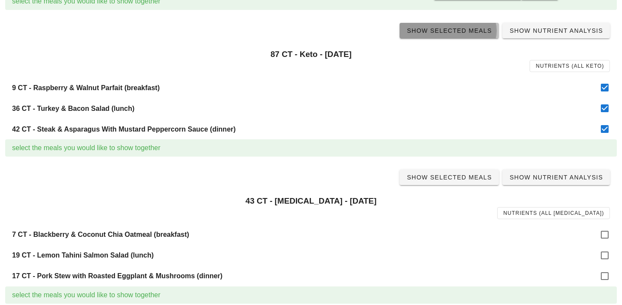
click at [460, 27] on span "Show Selected Meals" at bounding box center [449, 30] width 86 height 7
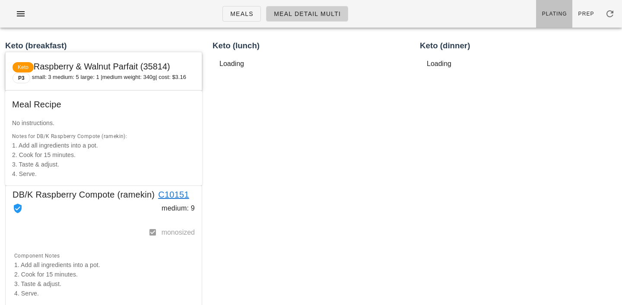
click at [555, 15] on span "Plating" at bounding box center [554, 14] width 25 height 6
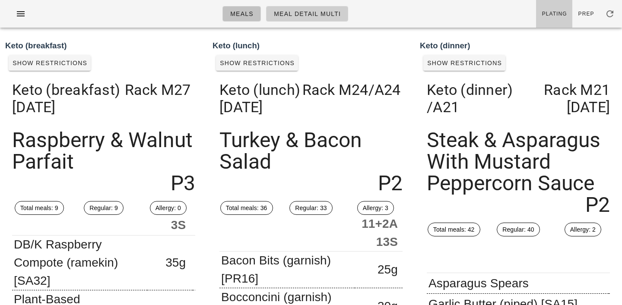
click at [243, 18] on link "Meals" at bounding box center [241, 14] width 38 height 16
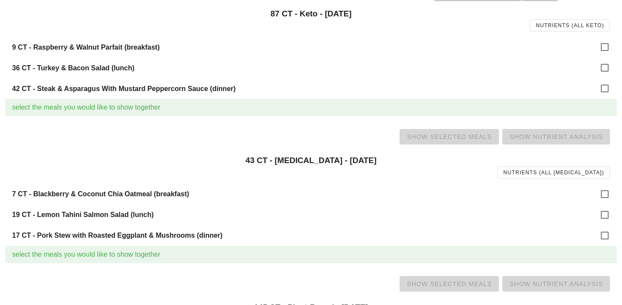
scroll to position [419, 0]
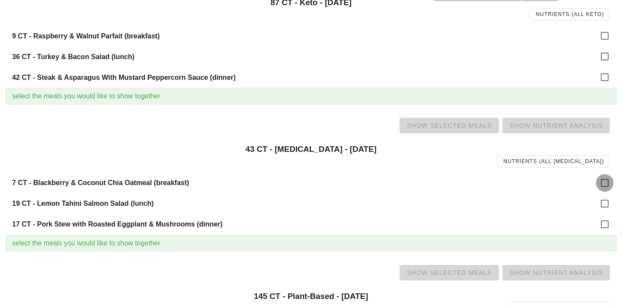
click at [609, 183] on div at bounding box center [604, 183] width 15 height 15
checkbox input "true"
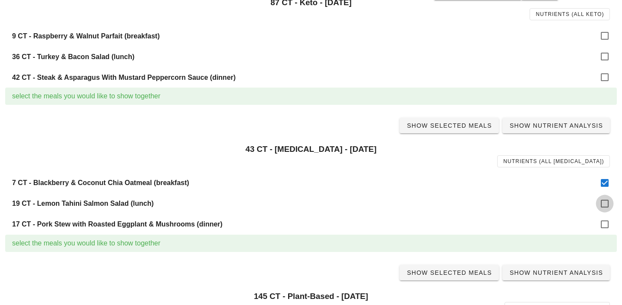
click at [604, 203] on div at bounding box center [604, 204] width 15 height 15
checkbox input "true"
click at [609, 226] on div at bounding box center [604, 224] width 15 height 15
checkbox input "true"
click at [462, 127] on span "Show Selected Meals" at bounding box center [449, 125] width 86 height 7
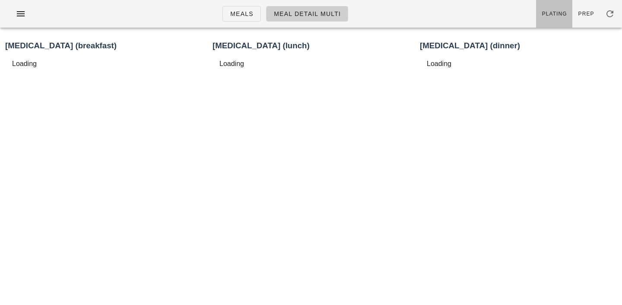
click at [559, 11] on span "Plating" at bounding box center [554, 14] width 25 height 6
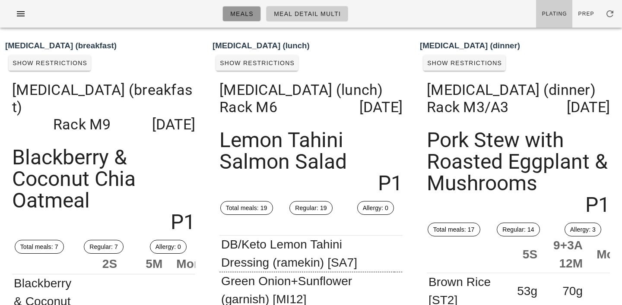
click at [248, 21] on link "Meals" at bounding box center [241, 14] width 38 height 16
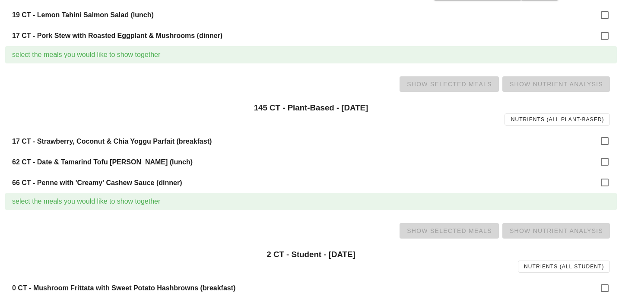
scroll to position [619, 0]
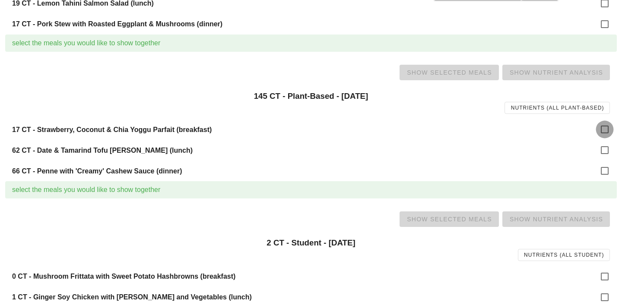
click at [604, 128] on div at bounding box center [604, 129] width 15 height 15
checkbox input "true"
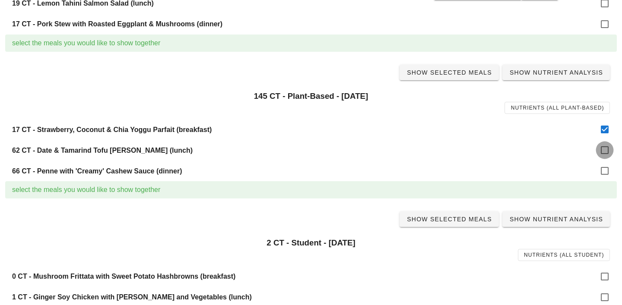
click at [604, 149] on div at bounding box center [604, 150] width 15 height 15
checkbox input "true"
click at [606, 174] on div at bounding box center [604, 171] width 15 height 15
checkbox input "true"
click at [446, 74] on span "Show Selected Meals" at bounding box center [449, 72] width 86 height 7
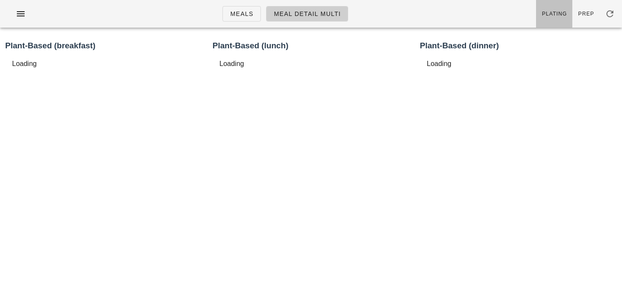
click at [565, 12] on span "Plating" at bounding box center [554, 14] width 25 height 6
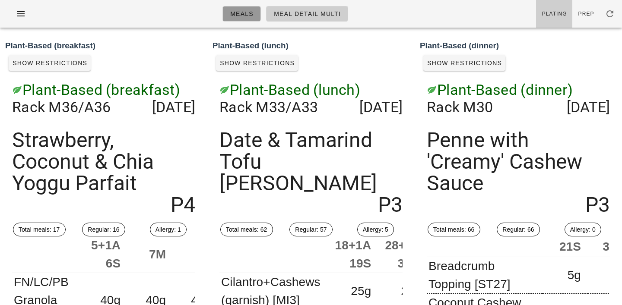
click at [235, 11] on span "Meals" at bounding box center [242, 13] width 24 height 7
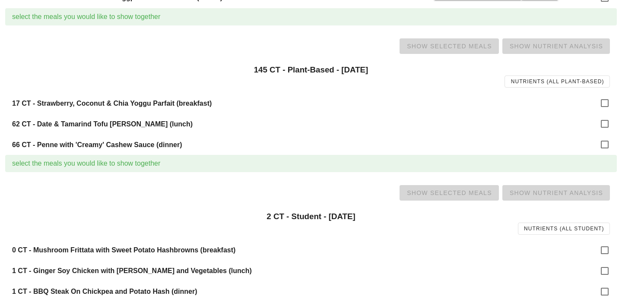
scroll to position [651, 0]
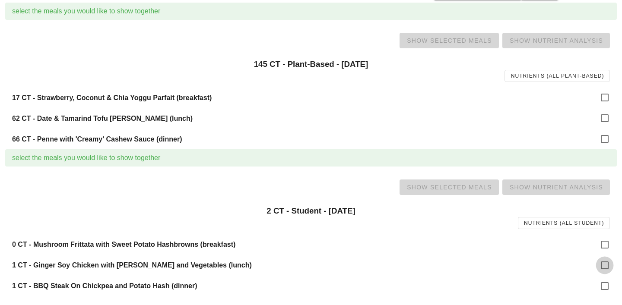
click at [600, 264] on div at bounding box center [604, 265] width 15 height 15
checkbox input "true"
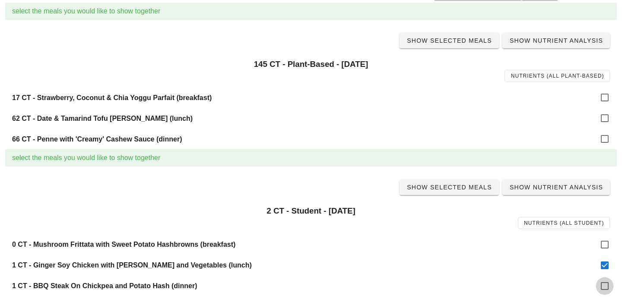
click at [606, 283] on div at bounding box center [604, 286] width 15 height 15
checkbox input "true"
click at [453, 190] on span "Show Selected Meals" at bounding box center [449, 187] width 86 height 7
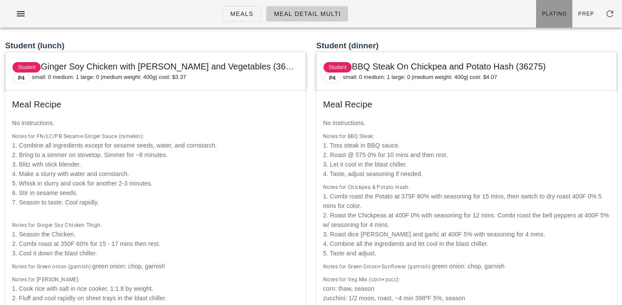
click at [559, 8] on link "Plating" at bounding box center [554, 14] width 36 height 28
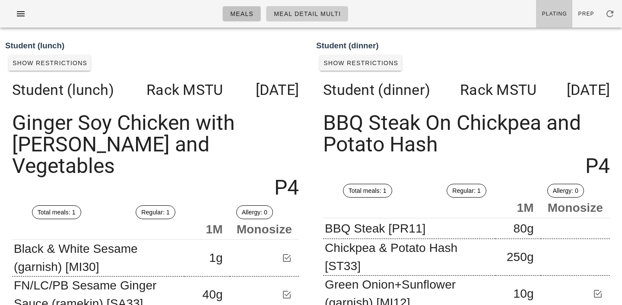
click at [243, 10] on span "Meals" at bounding box center [242, 13] width 24 height 7
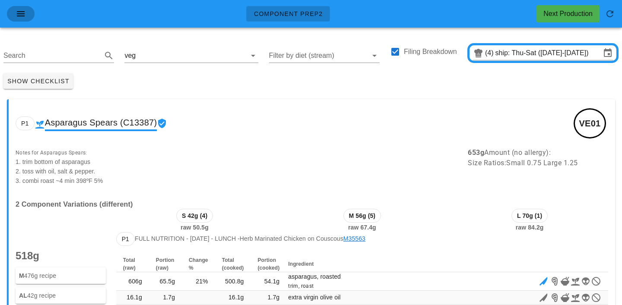
click at [19, 13] on icon "button" at bounding box center [21, 14] width 10 height 10
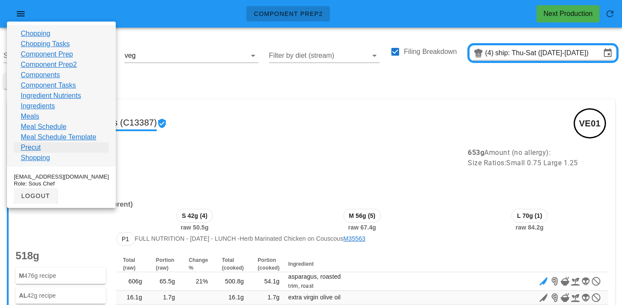
click at [29, 149] on link "Precut" at bounding box center [31, 148] width 20 height 10
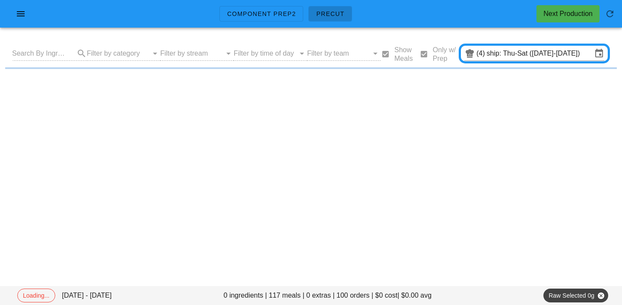
click at [145, 87] on div "Component Prep2 Precut Next Production Loading... [DATE] - [DATE] 0 ingredients…" at bounding box center [311, 152] width 622 height 305
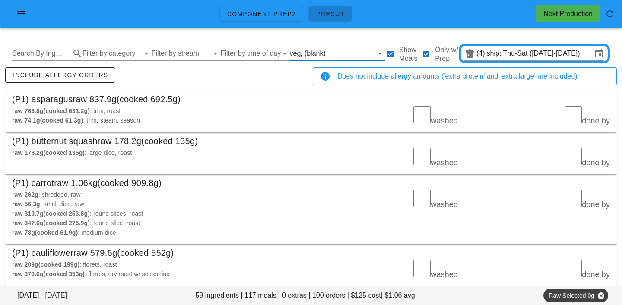
click at [327, 54] on input "text" at bounding box center [350, 54] width 46 height 14
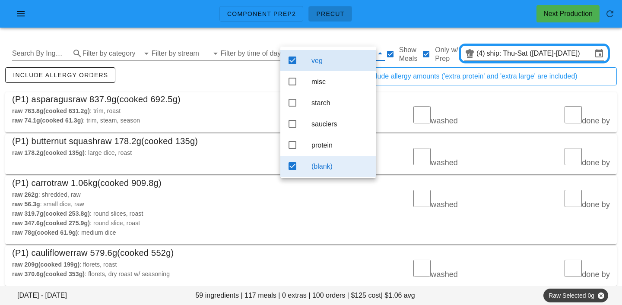
click at [326, 171] on div "(blank)" at bounding box center [340, 166] width 58 height 8
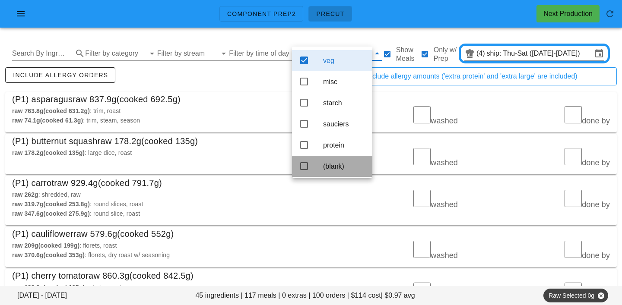
scroll to position [8, 0]
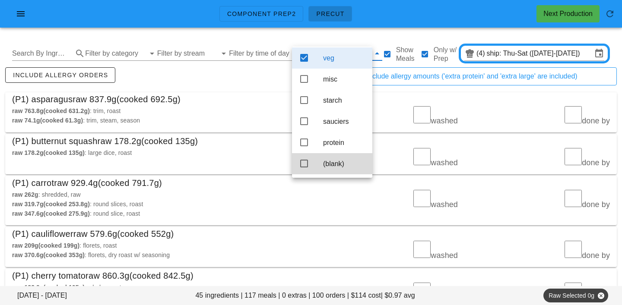
click at [257, 87] on div "include allergy orders" at bounding box center [157, 80] width 308 height 29
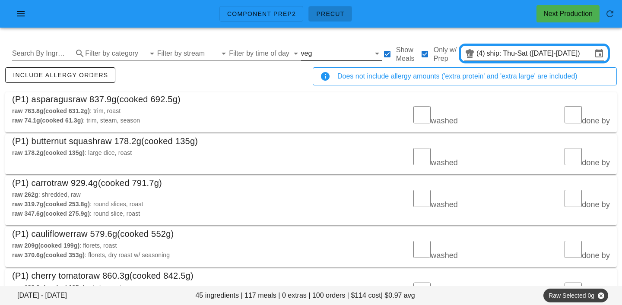
click at [314, 55] on input "text" at bounding box center [342, 54] width 56 height 14
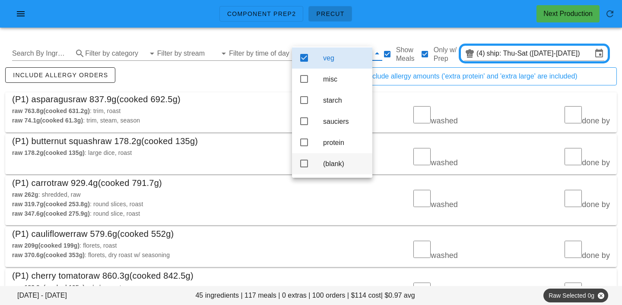
click at [337, 160] on div "(blank)" at bounding box center [344, 164] width 42 height 8
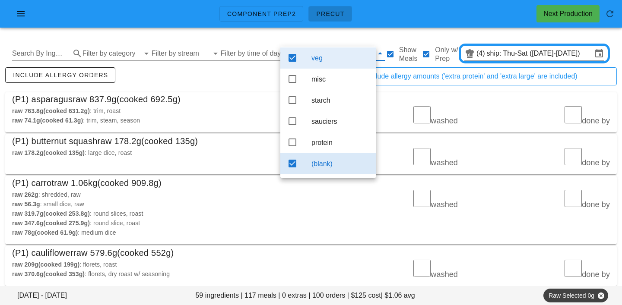
click at [326, 54] on div "veg" at bounding box center [340, 58] width 58 height 8
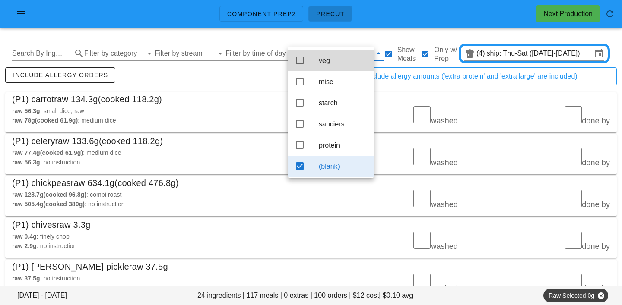
click at [252, 77] on div "include allergy orders" at bounding box center [157, 80] width 308 height 29
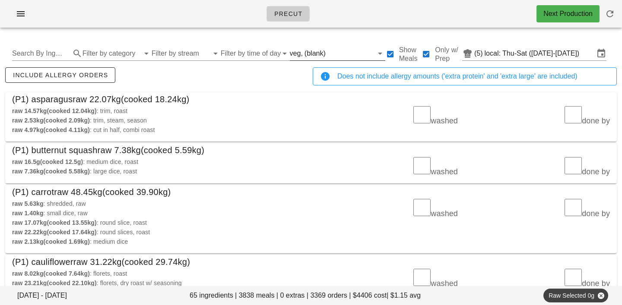
click at [309, 53] on div "(blank)" at bounding box center [314, 54] width 21 height 8
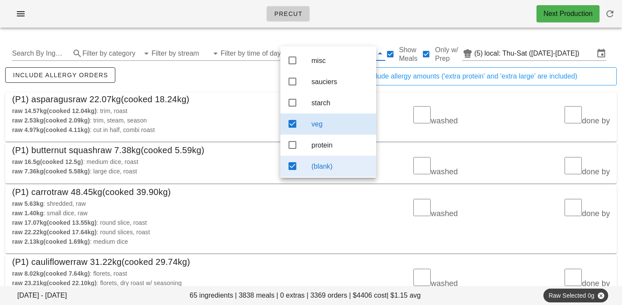
click at [333, 171] on div "(blank)" at bounding box center [340, 166] width 58 height 8
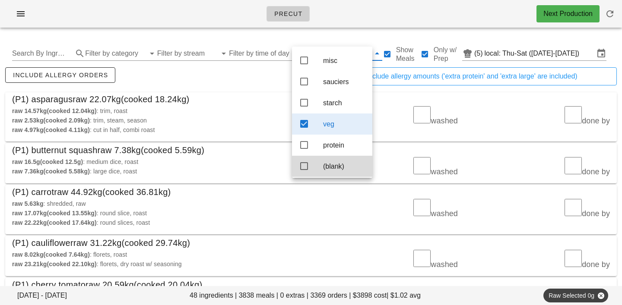
scroll to position [8, 0]
click at [267, 93] on div "(P1) asparagus raw 22.07kg (cooked 18.24kg)" at bounding box center [311, 99] width 612 height 14
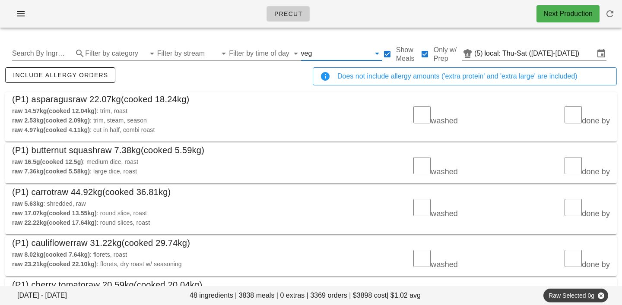
click at [314, 51] on input "text" at bounding box center [342, 54] width 56 height 14
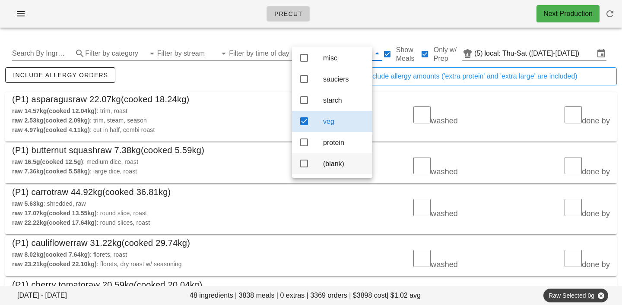
click at [330, 166] on div "(blank)" at bounding box center [344, 164] width 42 height 8
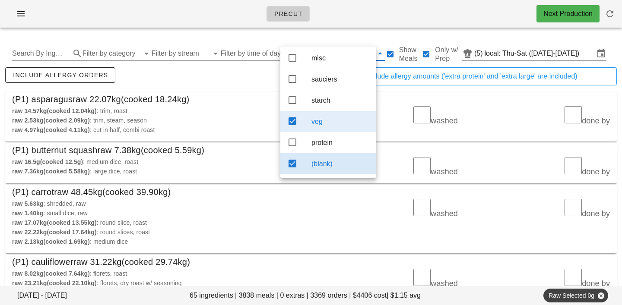
click at [325, 120] on div "veg" at bounding box center [340, 121] width 58 height 8
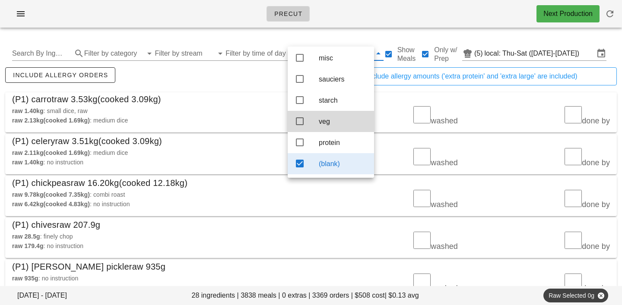
click at [257, 72] on div "include allergy orders" at bounding box center [157, 80] width 308 height 29
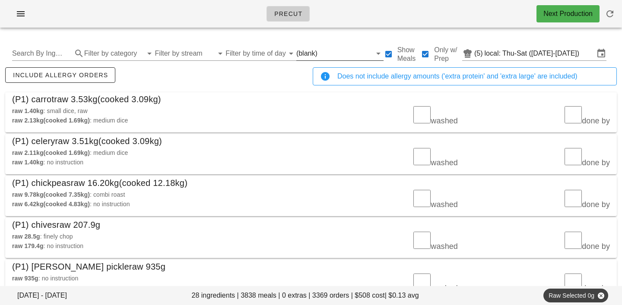
click at [319, 51] on input "text" at bounding box center [345, 54] width 52 height 14
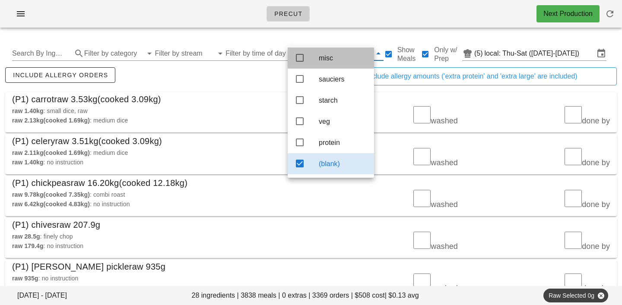
click at [331, 54] on div "misc" at bounding box center [343, 58] width 48 height 8
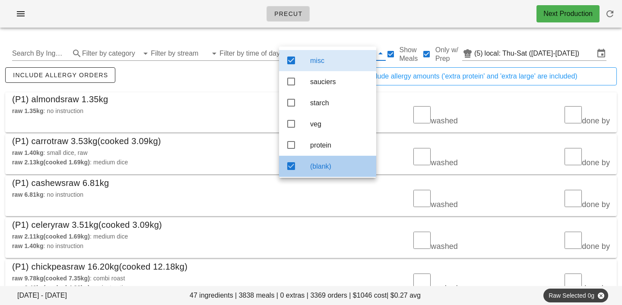
click at [333, 161] on div "(blank)" at bounding box center [327, 166] width 97 height 21
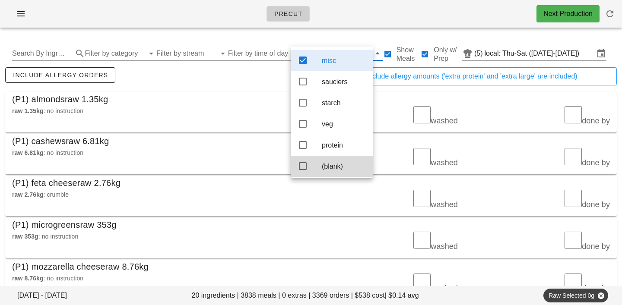
scroll to position [8, 0]
click at [232, 113] on div "raw 1.35kg : no instruction" at bounding box center [159, 111] width 294 height 10
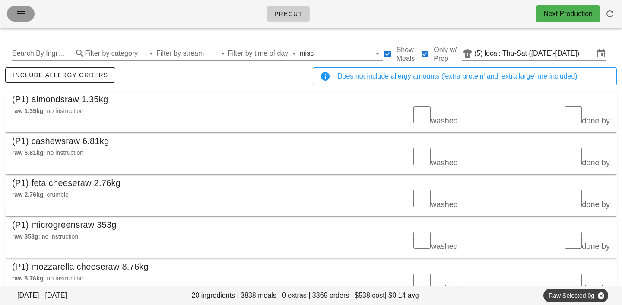
click at [21, 13] on icon "button" at bounding box center [21, 14] width 10 height 10
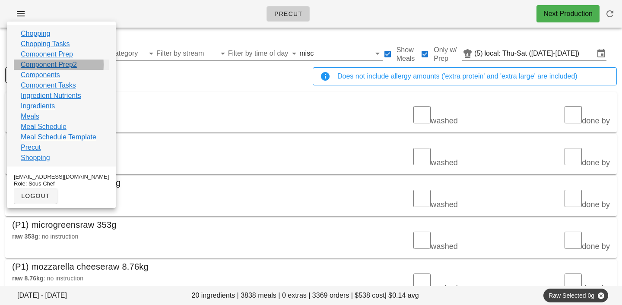
click at [35, 63] on link "Component Prep2" at bounding box center [49, 65] width 56 height 10
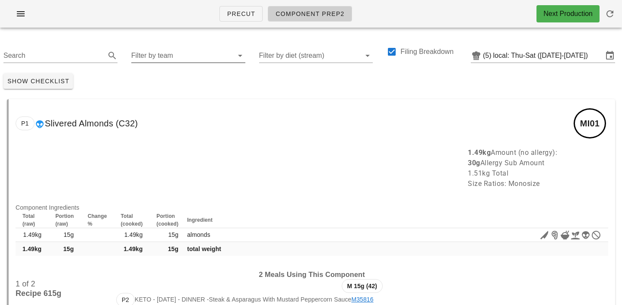
click at [168, 58] on input "Filter by team" at bounding box center [181, 56] width 100 height 14
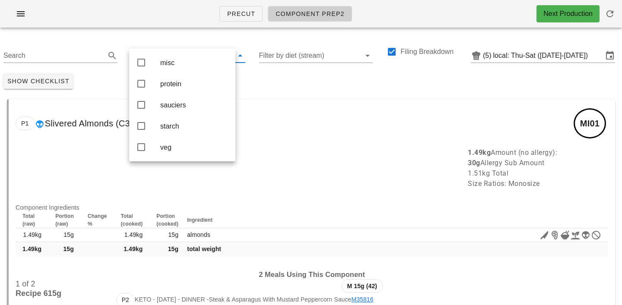
click at [267, 77] on div "Show Checklist" at bounding box center [311, 81] width 622 height 22
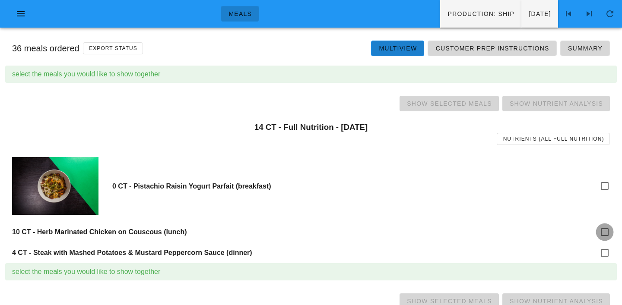
click at [606, 233] on div at bounding box center [604, 232] width 15 height 15
checkbox input "true"
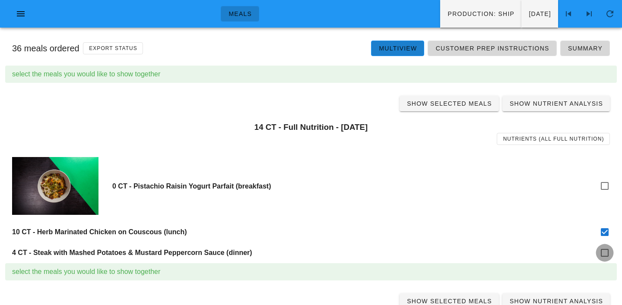
click at [606, 251] on div at bounding box center [604, 253] width 15 height 15
checkbox input "true"
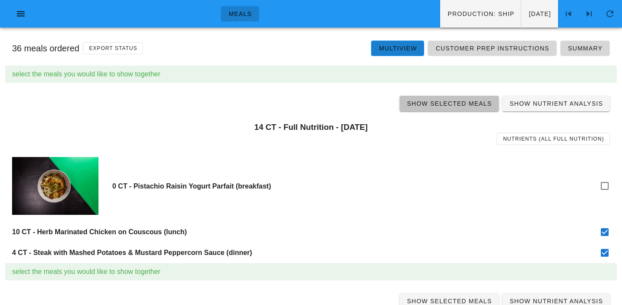
click at [446, 102] on span "Show Selected Meals" at bounding box center [449, 103] width 86 height 7
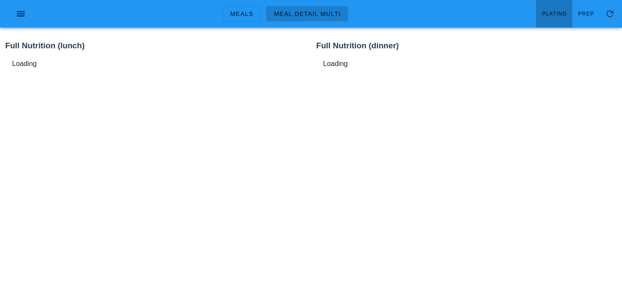
click at [555, 15] on span "Plating" at bounding box center [554, 14] width 25 height 6
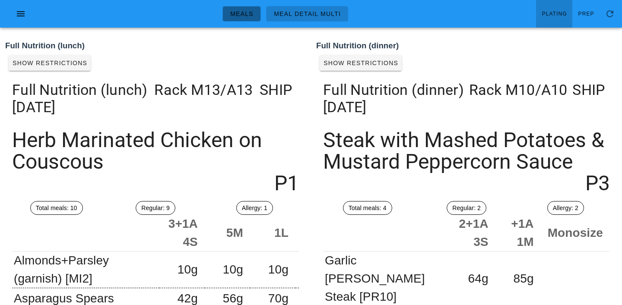
click at [239, 14] on span "Meals" at bounding box center [242, 13] width 24 height 7
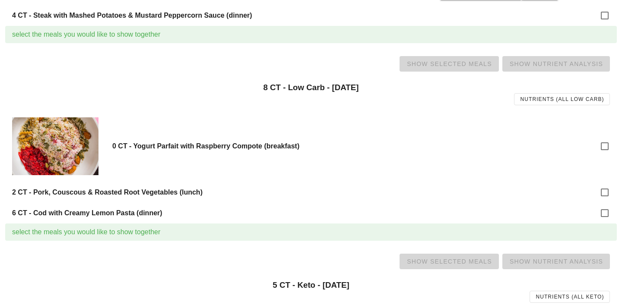
scroll to position [238, 0]
click at [606, 192] on div at bounding box center [604, 192] width 15 height 15
checkbox input "true"
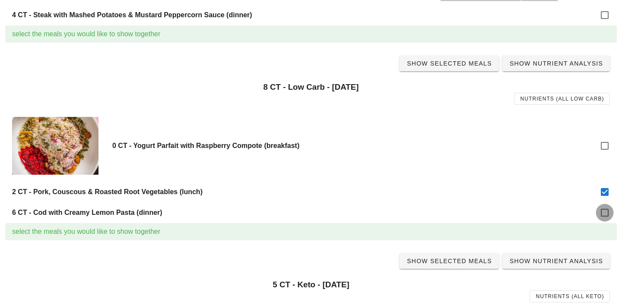
click at [607, 212] on div at bounding box center [604, 213] width 15 height 15
checkbox input "true"
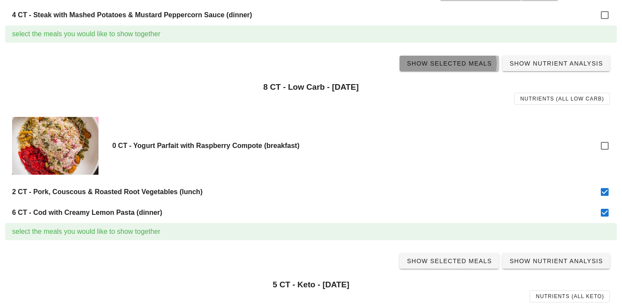
click at [456, 68] on link "Show Selected Meals" at bounding box center [448, 64] width 99 height 16
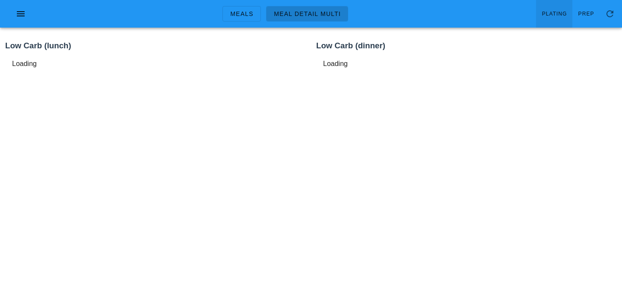
click at [552, 15] on span "Plating" at bounding box center [554, 14] width 25 height 6
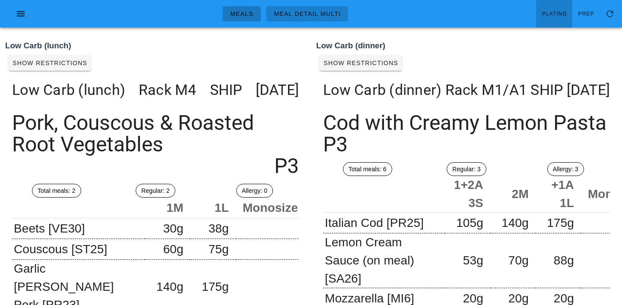
click at [244, 10] on span "Meals" at bounding box center [242, 13] width 24 height 7
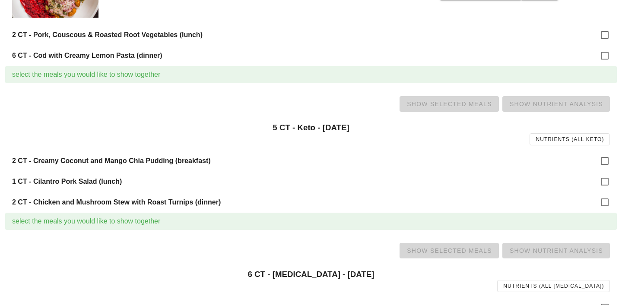
scroll to position [402, 0]
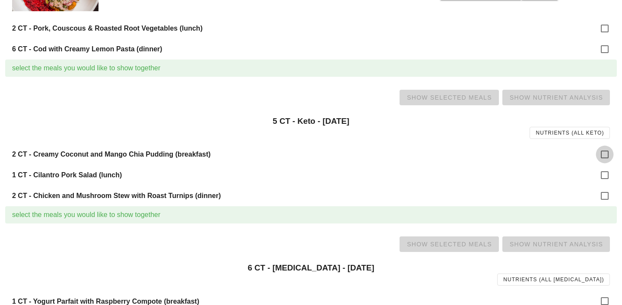
click at [609, 157] on div at bounding box center [604, 154] width 15 height 15
checkbox input "true"
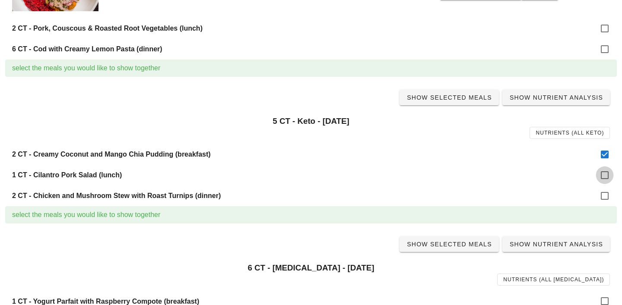
click at [608, 180] on div at bounding box center [604, 175] width 15 height 15
checkbox input "true"
click at [608, 192] on div at bounding box center [604, 196] width 15 height 15
checkbox input "true"
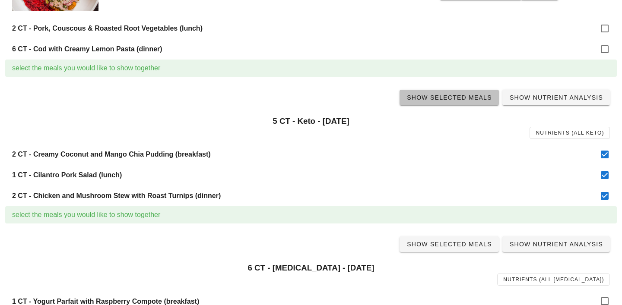
click at [457, 98] on span "Show Selected Meals" at bounding box center [449, 97] width 86 height 7
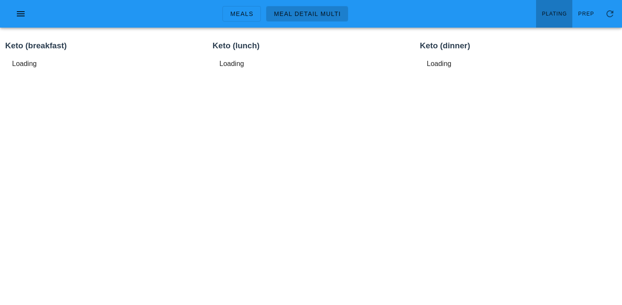
click at [562, 14] on span "Plating" at bounding box center [554, 14] width 25 height 6
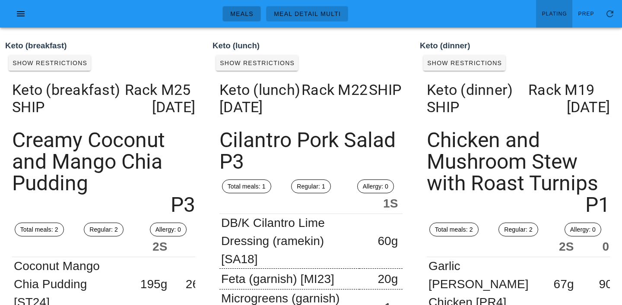
click at [250, 14] on span "Meals" at bounding box center [242, 13] width 24 height 7
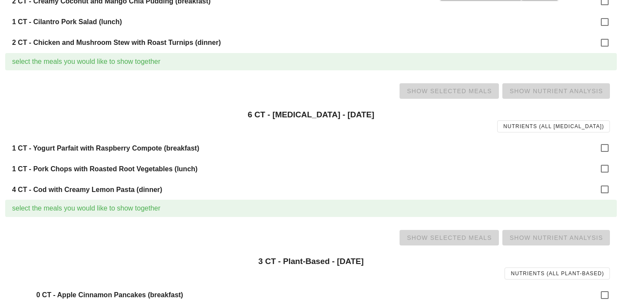
scroll to position [558, 0]
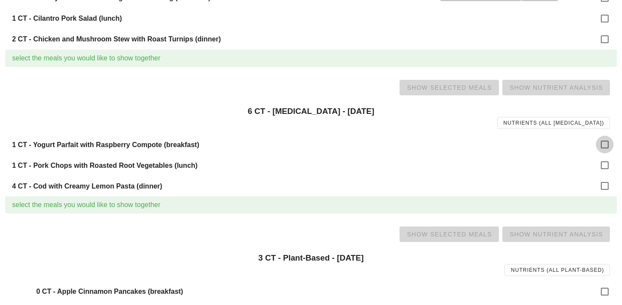
click at [605, 148] on div at bounding box center [604, 144] width 15 height 15
checkbox input "true"
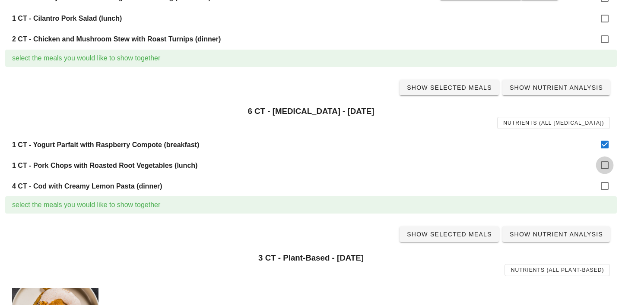
click at [606, 165] on div at bounding box center [604, 165] width 15 height 15
checkbox input "true"
click at [606, 186] on div at bounding box center [604, 186] width 15 height 15
checkbox input "true"
click at [447, 90] on span "Show Selected Meals" at bounding box center [449, 87] width 86 height 7
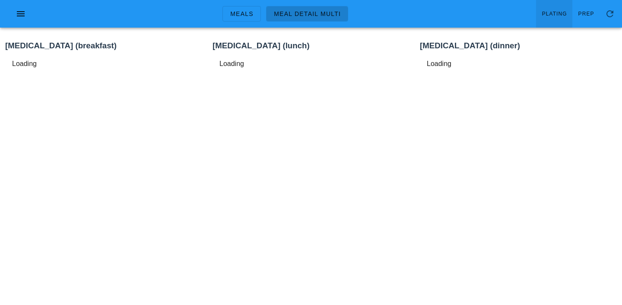
click at [556, 16] on span "Plating" at bounding box center [554, 14] width 25 height 6
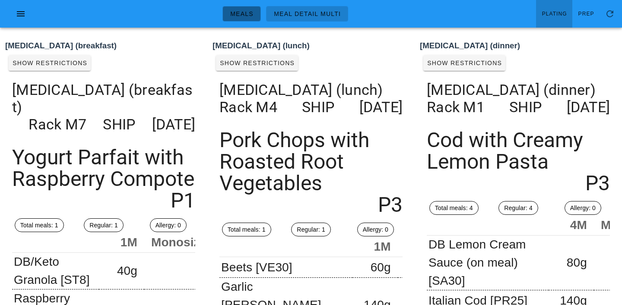
click at [244, 12] on span "Meals" at bounding box center [242, 13] width 24 height 7
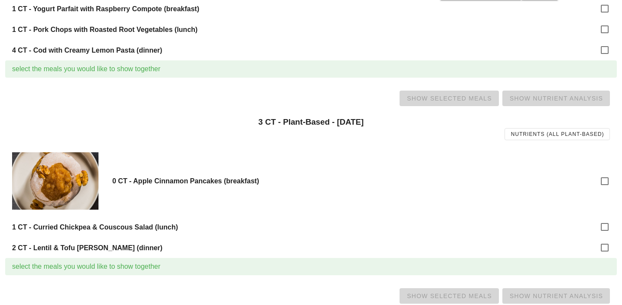
scroll to position [699, 0]
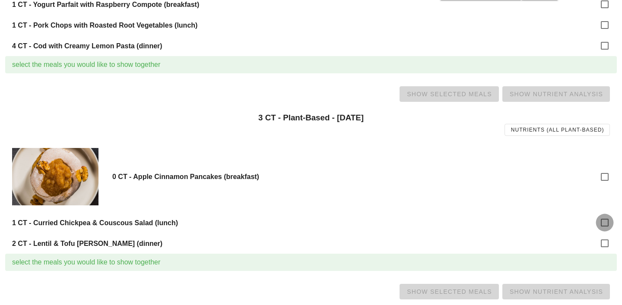
click at [606, 220] on div at bounding box center [604, 223] width 15 height 15
checkbox input "true"
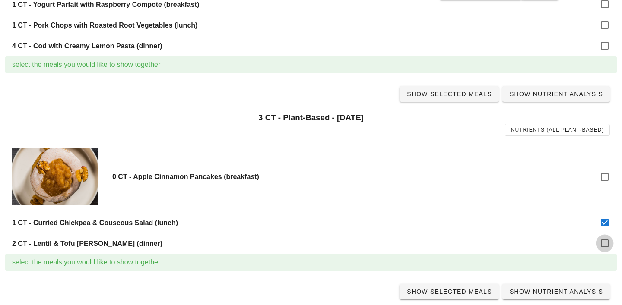
click at [606, 242] on div at bounding box center [604, 243] width 15 height 15
checkbox input "true"
click at [452, 96] on span "Show Selected Meals" at bounding box center [449, 94] width 86 height 7
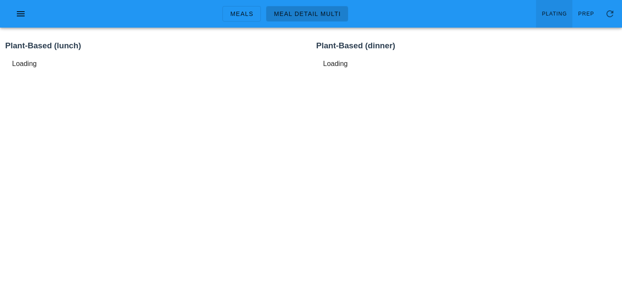
click at [558, 19] on link "Plating" at bounding box center [554, 14] width 36 height 28
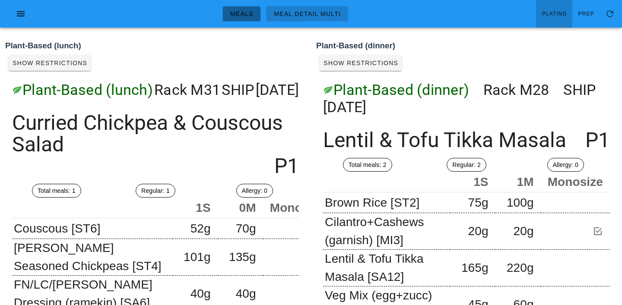
click at [241, 10] on span "Meals" at bounding box center [242, 13] width 24 height 7
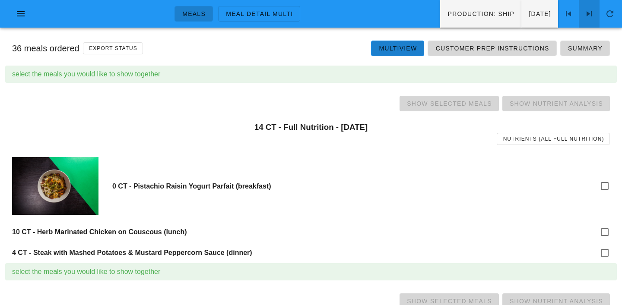
click at [591, 16] on icon at bounding box center [589, 14] width 10 height 10
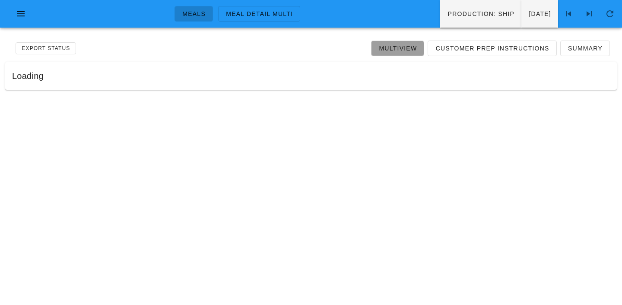
click at [409, 45] on span "Multiview" at bounding box center [397, 48] width 38 height 7
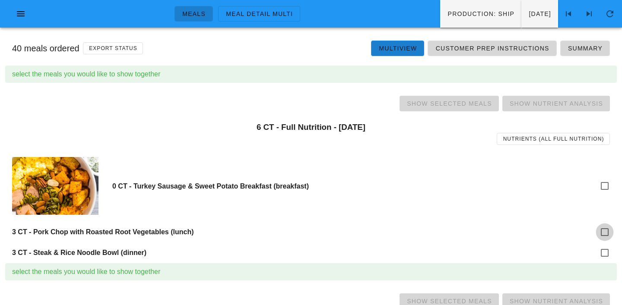
click at [603, 231] on div at bounding box center [604, 232] width 15 height 15
checkbox input "true"
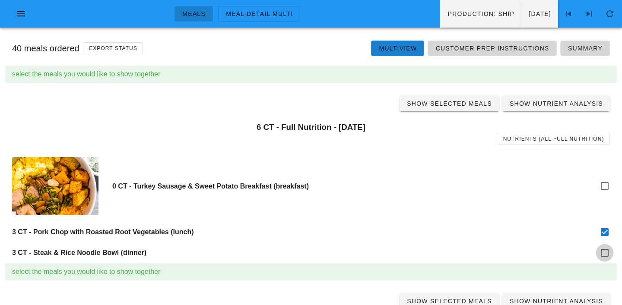
click at [608, 257] on div at bounding box center [604, 253] width 15 height 15
checkbox input "true"
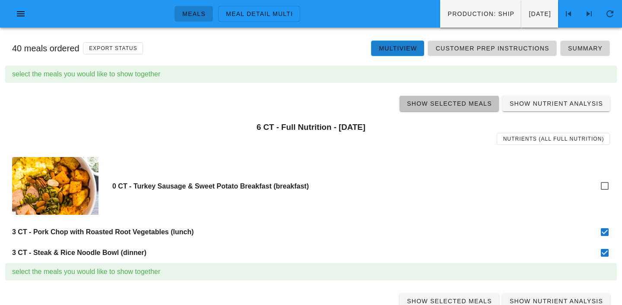
click at [444, 104] on span "Show Selected Meals" at bounding box center [449, 103] width 86 height 7
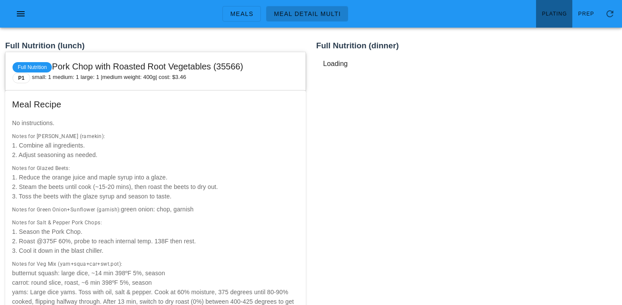
click at [548, 16] on span "Plating" at bounding box center [554, 14] width 25 height 6
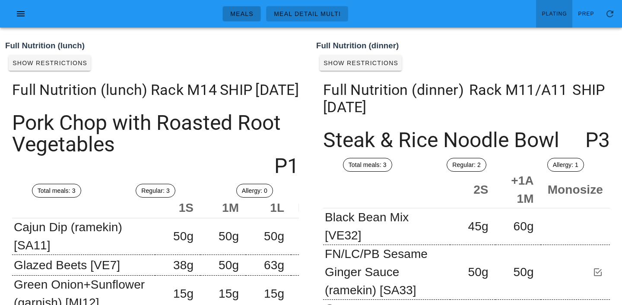
click at [251, 16] on span "Meals" at bounding box center [242, 13] width 24 height 7
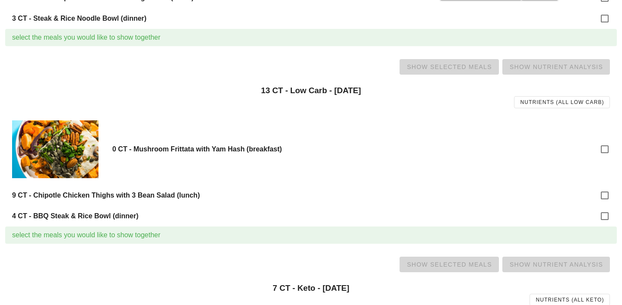
scroll to position [237, 0]
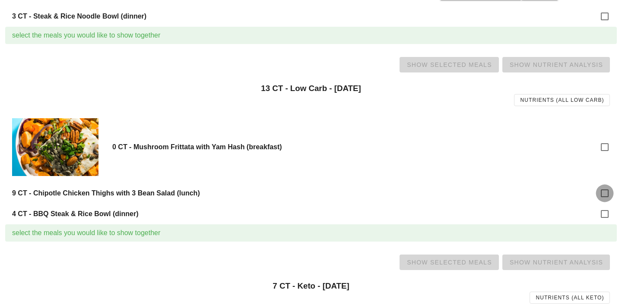
click at [606, 188] on div at bounding box center [604, 193] width 15 height 15
checkbox input "true"
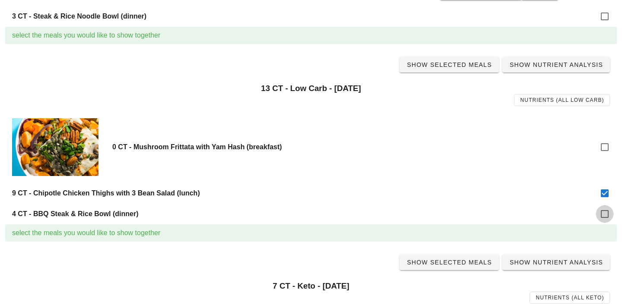
click at [605, 216] on div at bounding box center [604, 214] width 15 height 15
checkbox input "true"
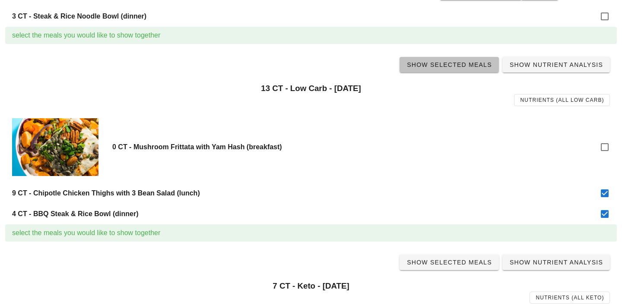
click at [459, 66] on span "Show Selected Meals" at bounding box center [449, 64] width 86 height 7
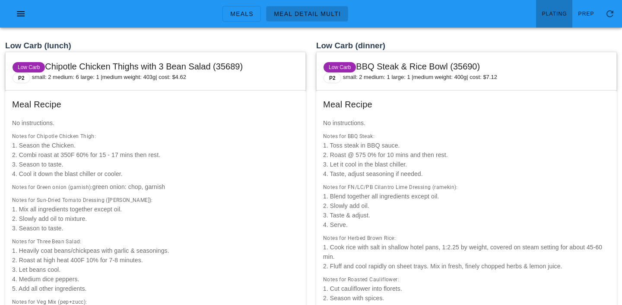
click at [561, 16] on span "Plating" at bounding box center [554, 14] width 25 height 6
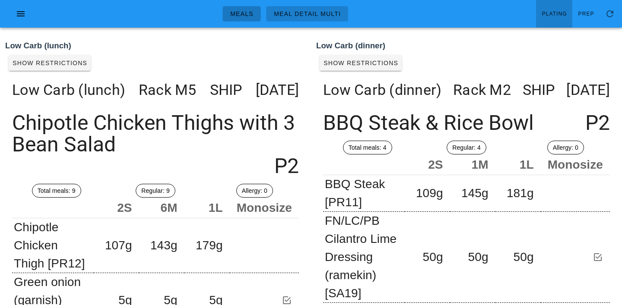
click at [243, 19] on link "Meals" at bounding box center [241, 14] width 38 height 16
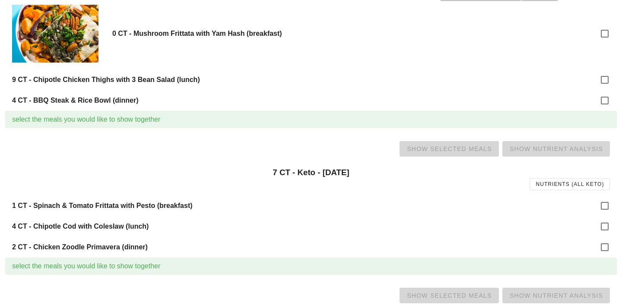
scroll to position [361, 0]
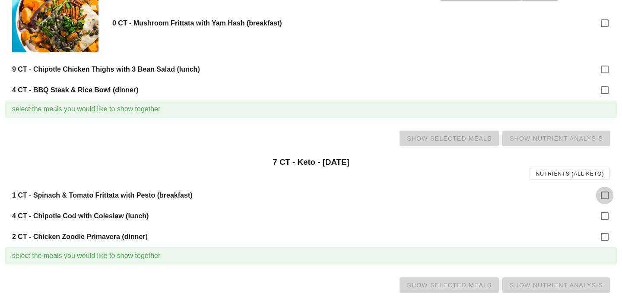
click at [607, 200] on div at bounding box center [604, 195] width 15 height 15
checkbox input "true"
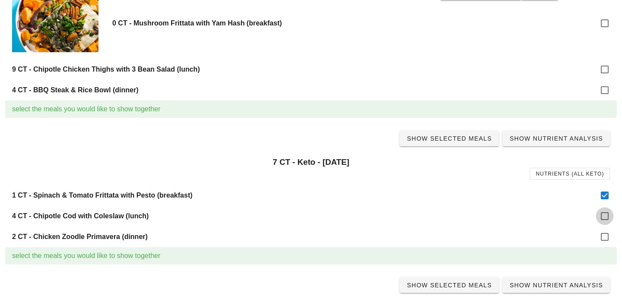
click at [606, 218] on div at bounding box center [604, 216] width 15 height 15
checkbox input "true"
click at [606, 231] on div at bounding box center [604, 237] width 15 height 15
checkbox input "true"
click at [464, 141] on span "Show Selected Meals" at bounding box center [449, 138] width 86 height 7
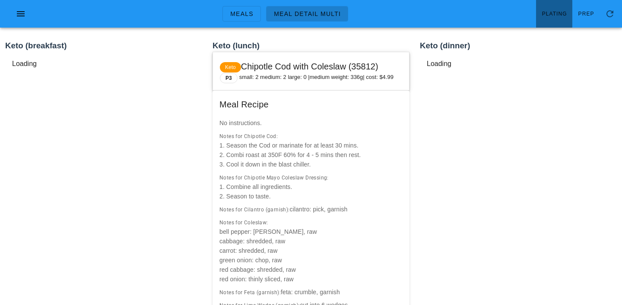
click at [563, 8] on link "Plating" at bounding box center [554, 14] width 36 height 28
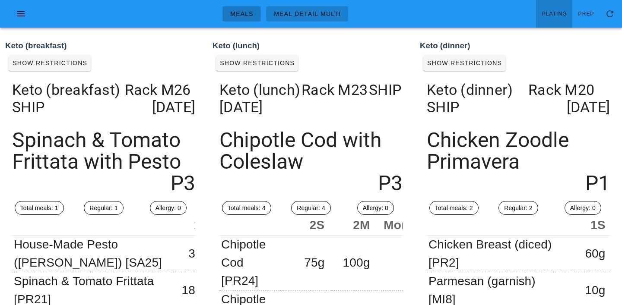
click at [250, 18] on link "Meals" at bounding box center [241, 14] width 38 height 16
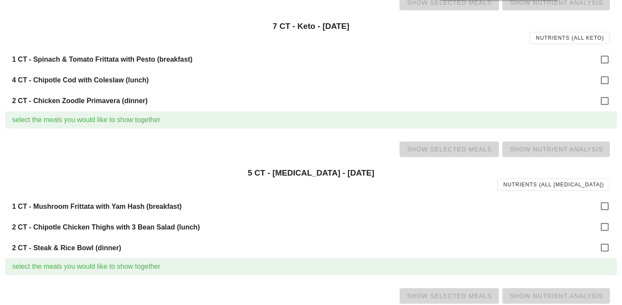
scroll to position [526, 0]
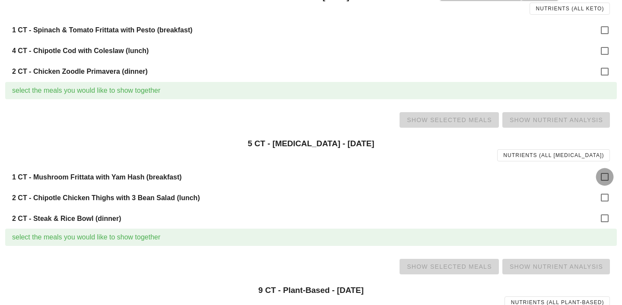
click at [601, 178] on div at bounding box center [604, 177] width 15 height 15
checkbox input "true"
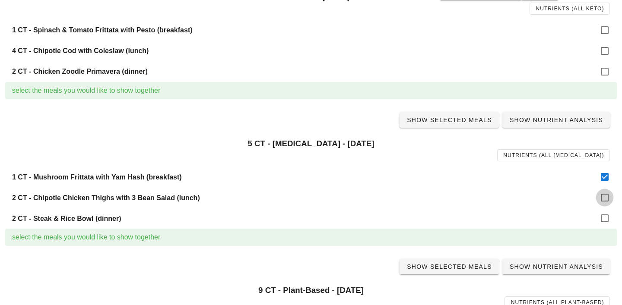
click at [606, 198] on div at bounding box center [604, 197] width 15 height 15
checkbox input "true"
click at [609, 222] on div at bounding box center [604, 218] width 15 height 15
checkbox input "true"
click at [460, 115] on link "Show Selected Meals" at bounding box center [448, 120] width 99 height 16
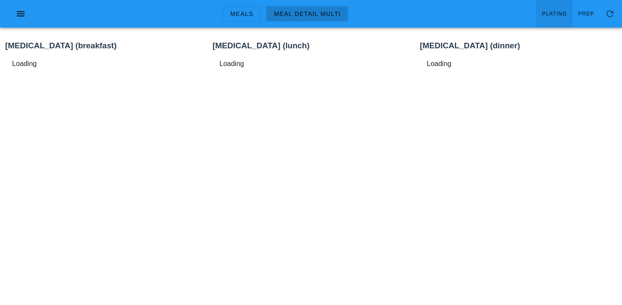
click at [548, 16] on span "Plating" at bounding box center [554, 14] width 25 height 6
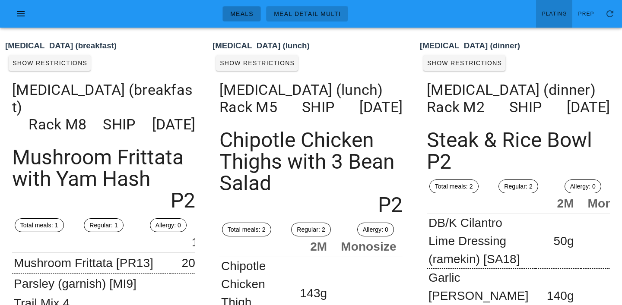
click at [245, 20] on link "Meals" at bounding box center [241, 14] width 38 height 16
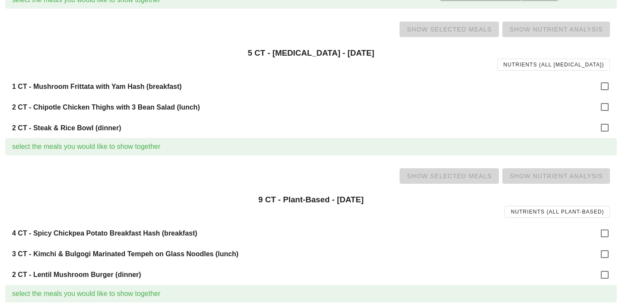
scroll to position [752, 0]
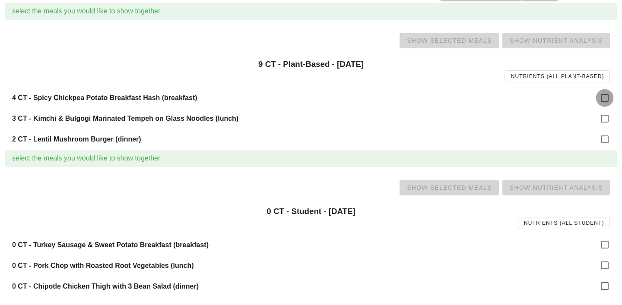
click at [606, 104] on div at bounding box center [604, 98] width 15 height 15
checkbox input "true"
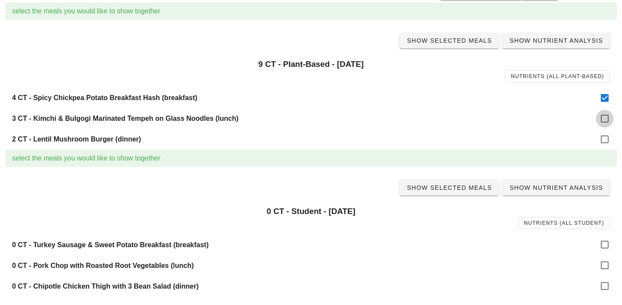
click at [606, 126] on div at bounding box center [604, 118] width 15 height 15
checkbox input "true"
click at [605, 139] on div at bounding box center [604, 139] width 15 height 15
checkbox input "true"
click at [473, 46] on link "Show Selected Meals" at bounding box center [448, 41] width 99 height 16
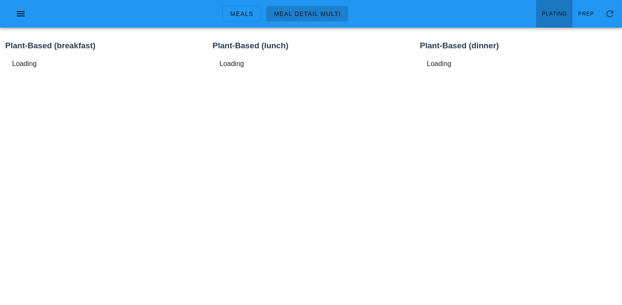
click at [566, 6] on link "Plating" at bounding box center [554, 14] width 36 height 28
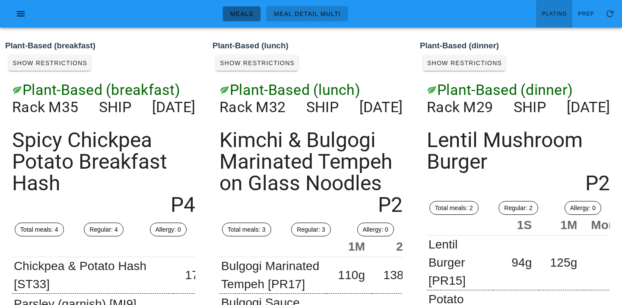
click at [236, 18] on link "Meals" at bounding box center [241, 14] width 38 height 16
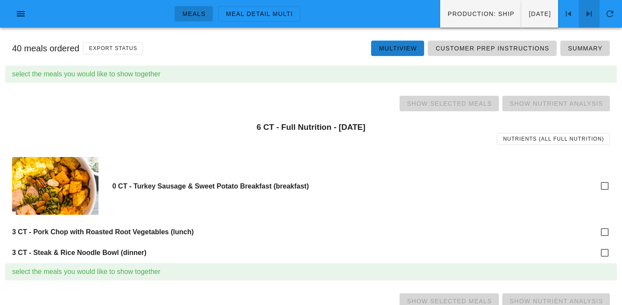
click at [587, 8] on link at bounding box center [589, 14] width 21 height 28
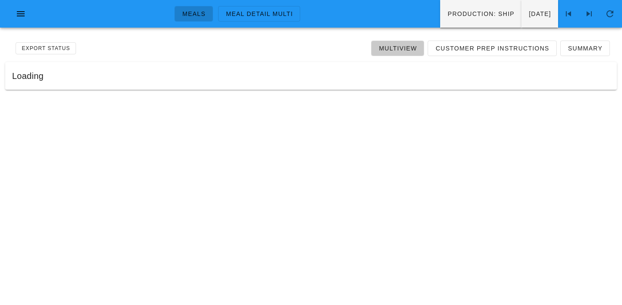
click at [398, 46] on span "Multiview" at bounding box center [397, 48] width 38 height 7
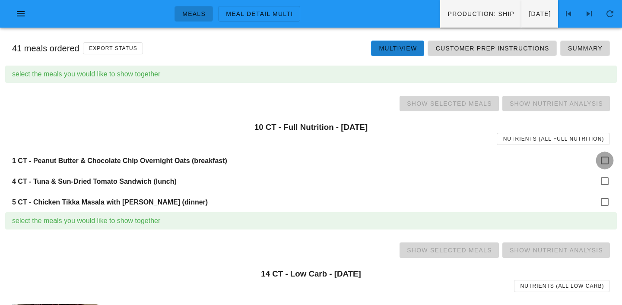
click at [608, 161] on div at bounding box center [604, 160] width 15 height 15
checkbox input "true"
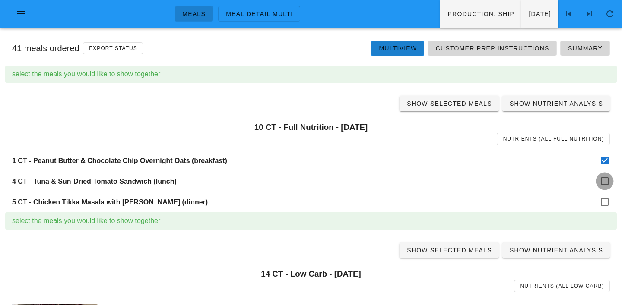
click at [608, 176] on div at bounding box center [604, 181] width 15 height 15
checkbox input "true"
click at [608, 194] on div "5 CT - Chicken Tikka Masala with [PERSON_NAME] (dinner)" at bounding box center [311, 202] width 612 height 21
click at [608, 200] on div at bounding box center [604, 202] width 15 height 15
checkbox input "true"
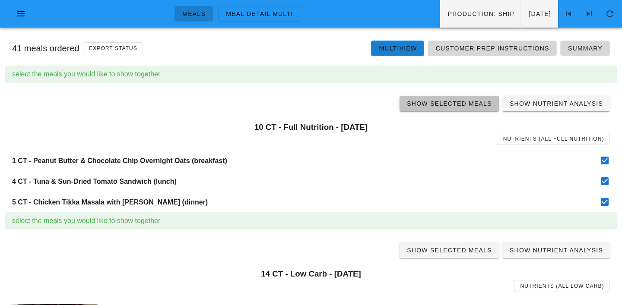
click at [452, 103] on span "Show Selected Meals" at bounding box center [449, 103] width 86 height 7
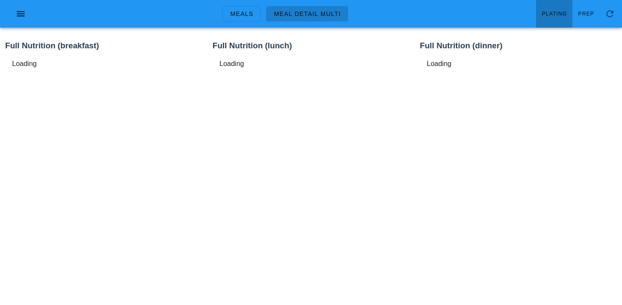
click at [566, 8] on link "Plating" at bounding box center [554, 14] width 36 height 28
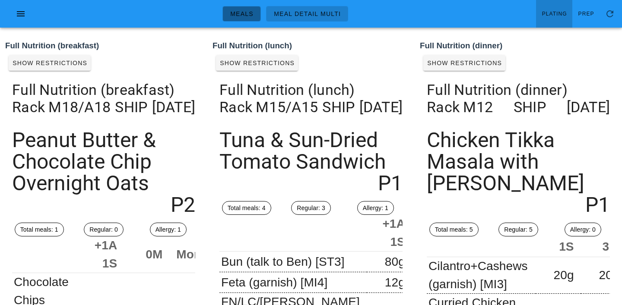
click at [231, 12] on span "Meals" at bounding box center [242, 13] width 24 height 7
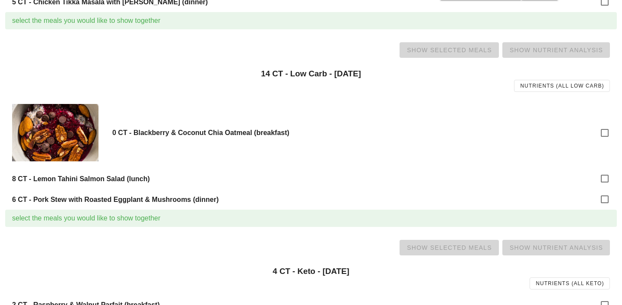
scroll to position [211, 0]
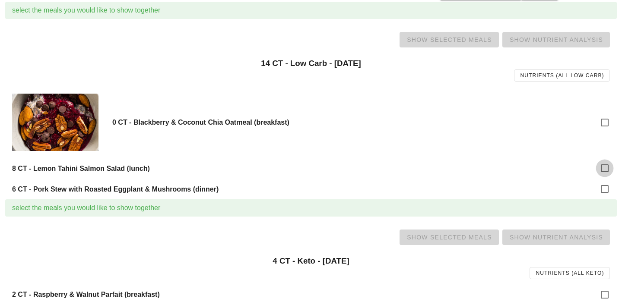
click at [606, 163] on div at bounding box center [604, 168] width 15 height 15
checkbox input "true"
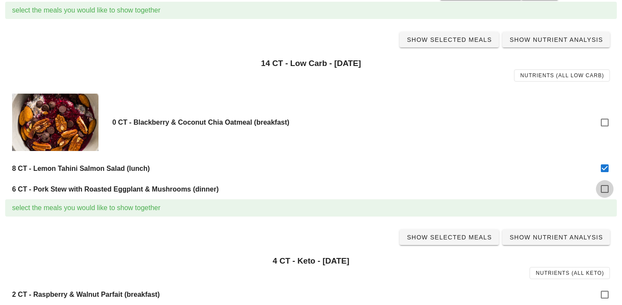
click at [606, 187] on div at bounding box center [604, 189] width 15 height 15
checkbox input "true"
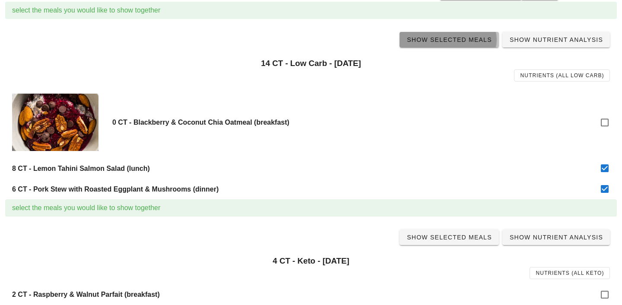
click at [452, 44] on link "Show Selected Meals" at bounding box center [448, 40] width 99 height 16
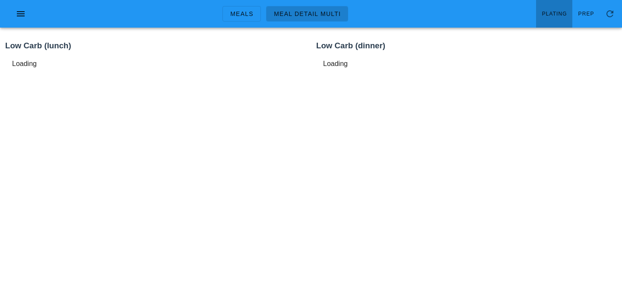
click at [559, 12] on span "Plating" at bounding box center [554, 14] width 25 height 6
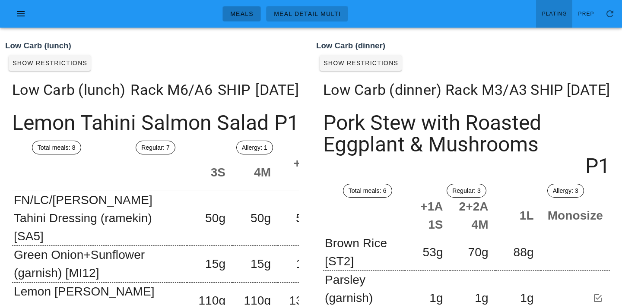
click at [243, 8] on link "Meals" at bounding box center [241, 14] width 38 height 16
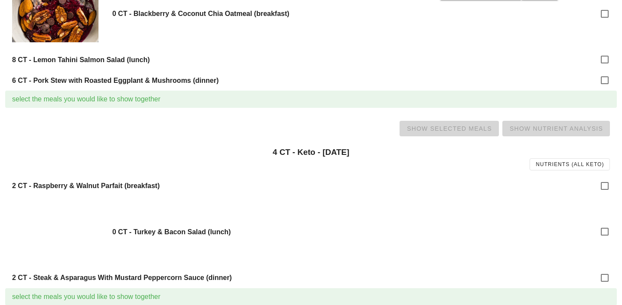
scroll to position [321, 0]
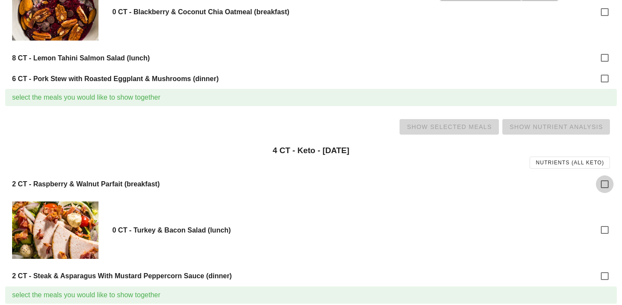
click at [604, 184] on div at bounding box center [604, 184] width 15 height 15
checkbox input "true"
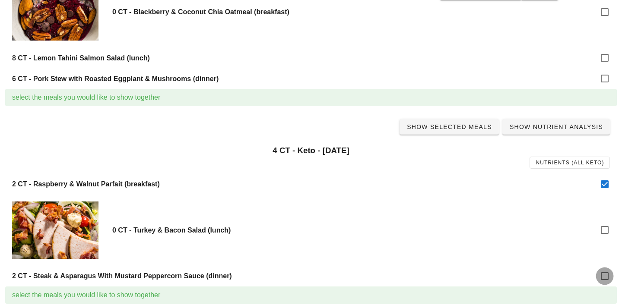
click at [604, 277] on div at bounding box center [604, 276] width 15 height 15
checkbox input "true"
click at [450, 128] on span "Show Selected Meals" at bounding box center [449, 127] width 86 height 7
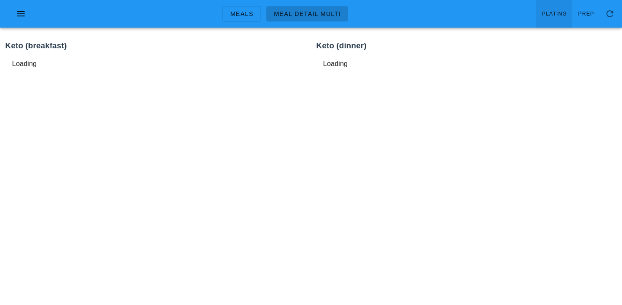
click at [549, 22] on link "Plating" at bounding box center [554, 14] width 36 height 28
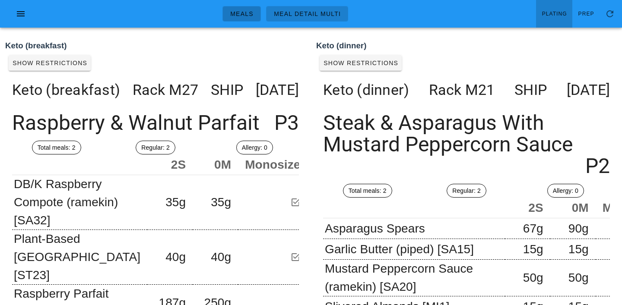
click at [247, 15] on span "Meals" at bounding box center [242, 13] width 24 height 7
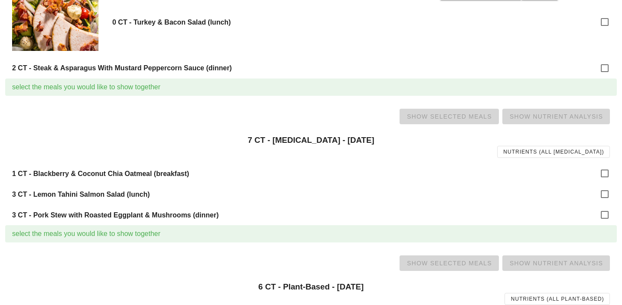
scroll to position [576, 0]
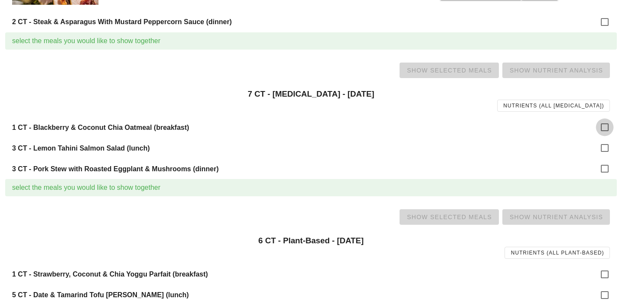
click at [608, 125] on div at bounding box center [604, 127] width 15 height 15
checkbox input "true"
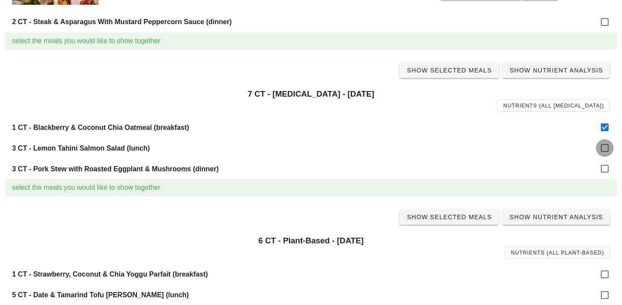
click at [606, 148] on div at bounding box center [604, 148] width 15 height 15
checkbox input "true"
click at [606, 168] on div at bounding box center [604, 169] width 15 height 15
checkbox input "true"
click at [466, 72] on span "Show Selected Meals" at bounding box center [449, 70] width 86 height 7
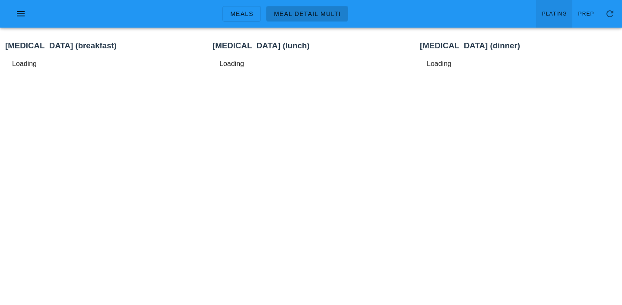
click at [555, 14] on span "Plating" at bounding box center [554, 14] width 25 height 6
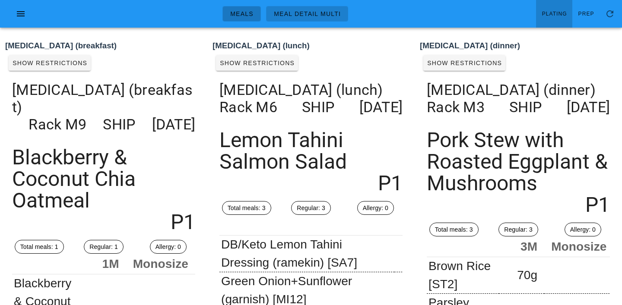
click at [245, 10] on span "Meals" at bounding box center [242, 13] width 24 height 7
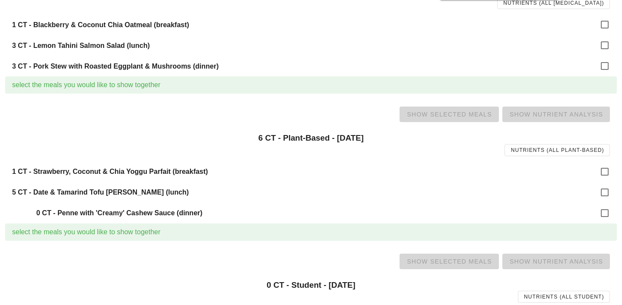
scroll to position [694, 0]
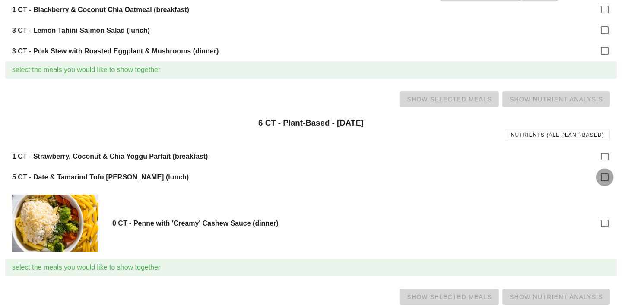
click at [606, 177] on div at bounding box center [604, 177] width 15 height 15
checkbox input "true"
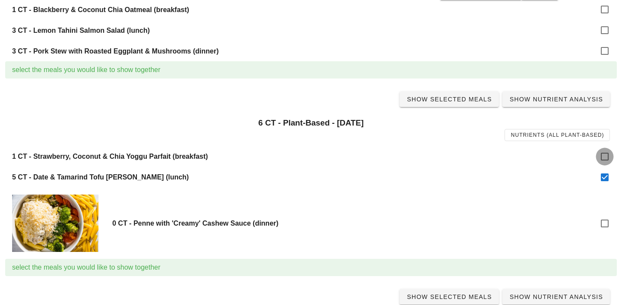
click at [606, 159] on div at bounding box center [604, 156] width 15 height 15
checkbox input "true"
click at [606, 221] on div at bounding box center [604, 223] width 15 height 15
click at [604, 222] on div at bounding box center [604, 223] width 15 height 15
checkbox input "false"
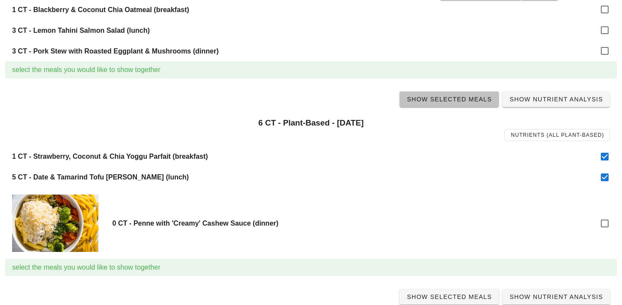
click at [460, 104] on link "Show Selected Meals" at bounding box center [448, 100] width 99 height 16
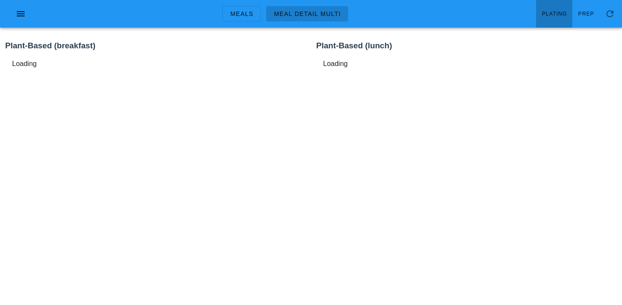
click at [559, 14] on span "Plating" at bounding box center [554, 14] width 25 height 6
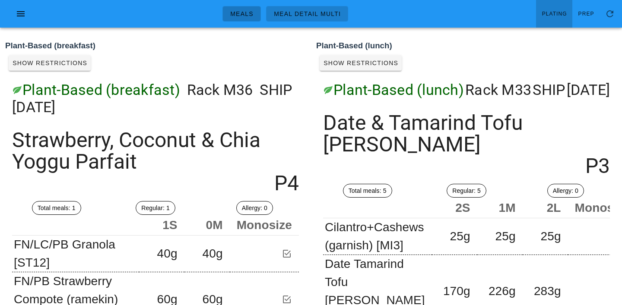
click at [237, 16] on span "Meals" at bounding box center [242, 13] width 24 height 7
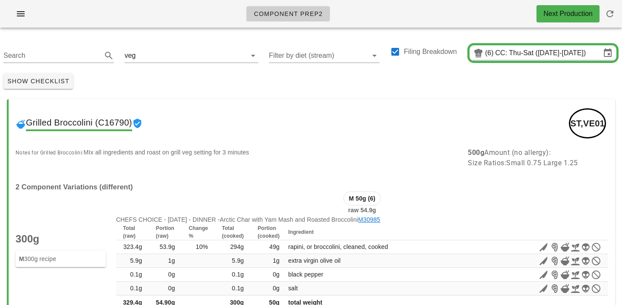
click at [284, 113] on div "Grilled Broccolini (C16790) ST,VE01" at bounding box center [312, 123] width 606 height 48
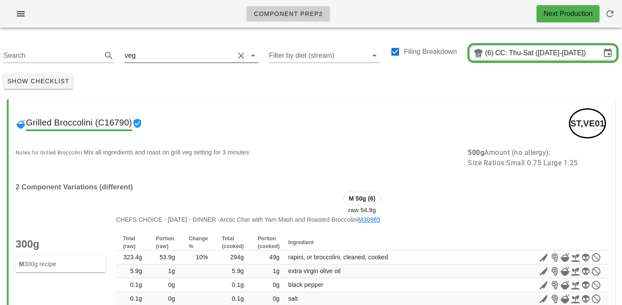
click at [155, 47] on div "veg" at bounding box center [191, 53] width 134 height 19
click at [144, 54] on input "text" at bounding box center [185, 56] width 97 height 14
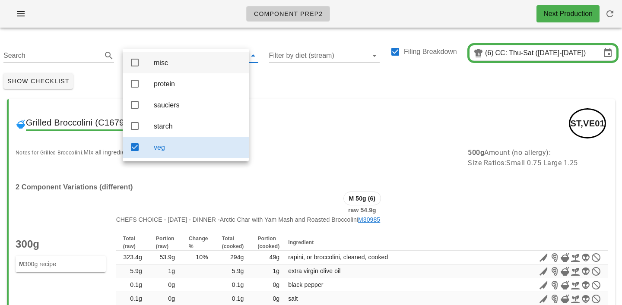
click at [156, 65] on div "misc" at bounding box center [198, 63] width 88 height 8
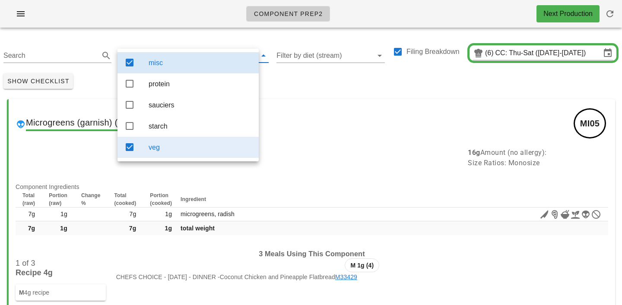
click at [161, 149] on div "veg" at bounding box center [200, 147] width 103 height 8
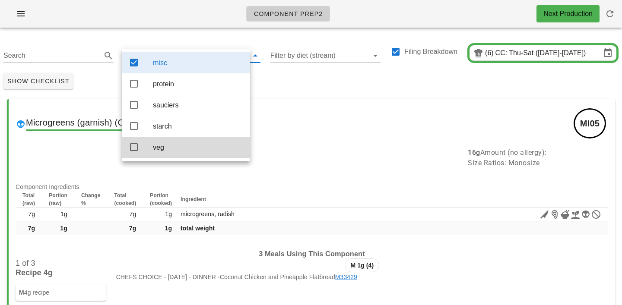
click at [288, 76] on div "Show Checklist" at bounding box center [311, 81] width 622 height 22
